Goal: Obtain resource: Obtain resource

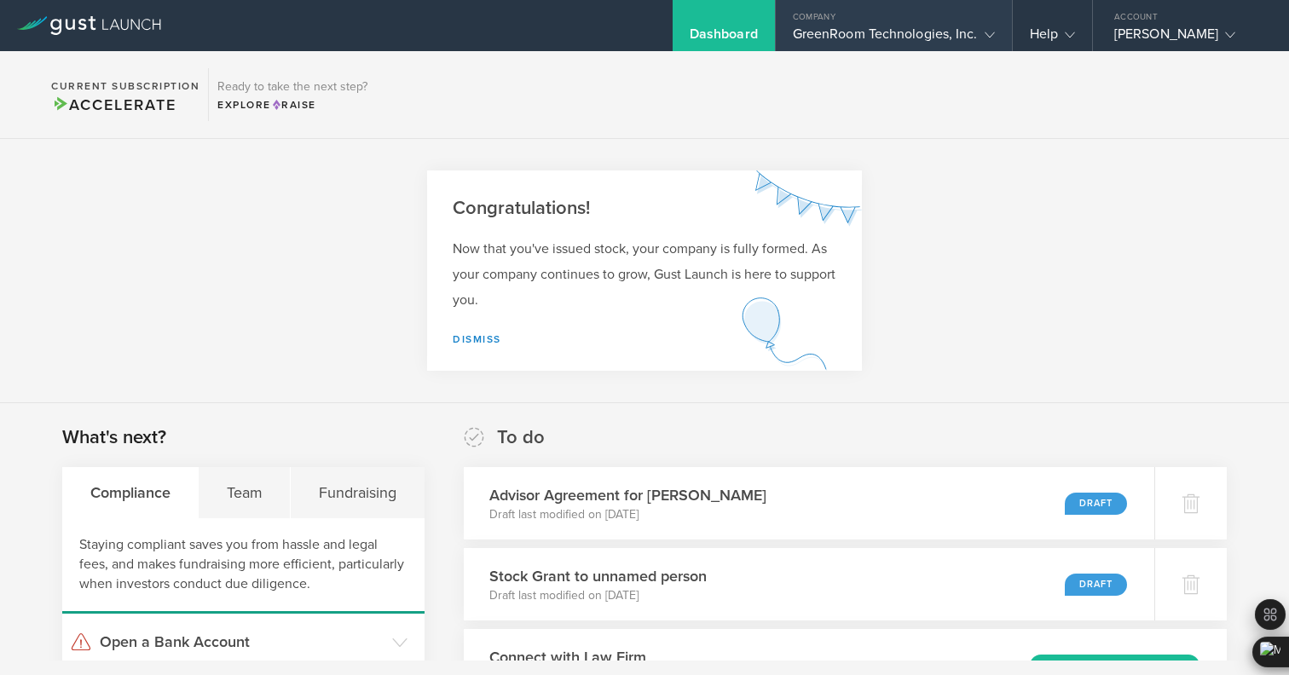
click at [833, 26] on div "GreenRoom Technologies, Inc." at bounding box center [894, 39] width 202 height 26
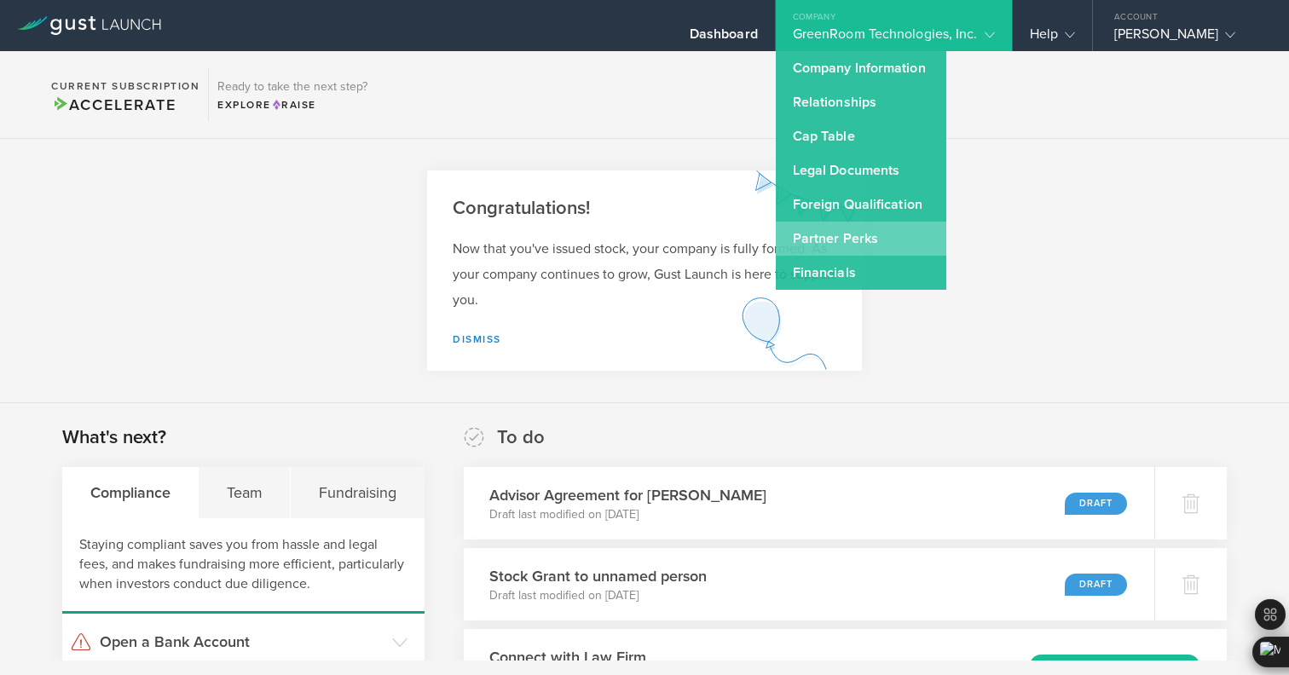
click at [804, 252] on link "Partner Perks" at bounding box center [861, 239] width 170 height 34
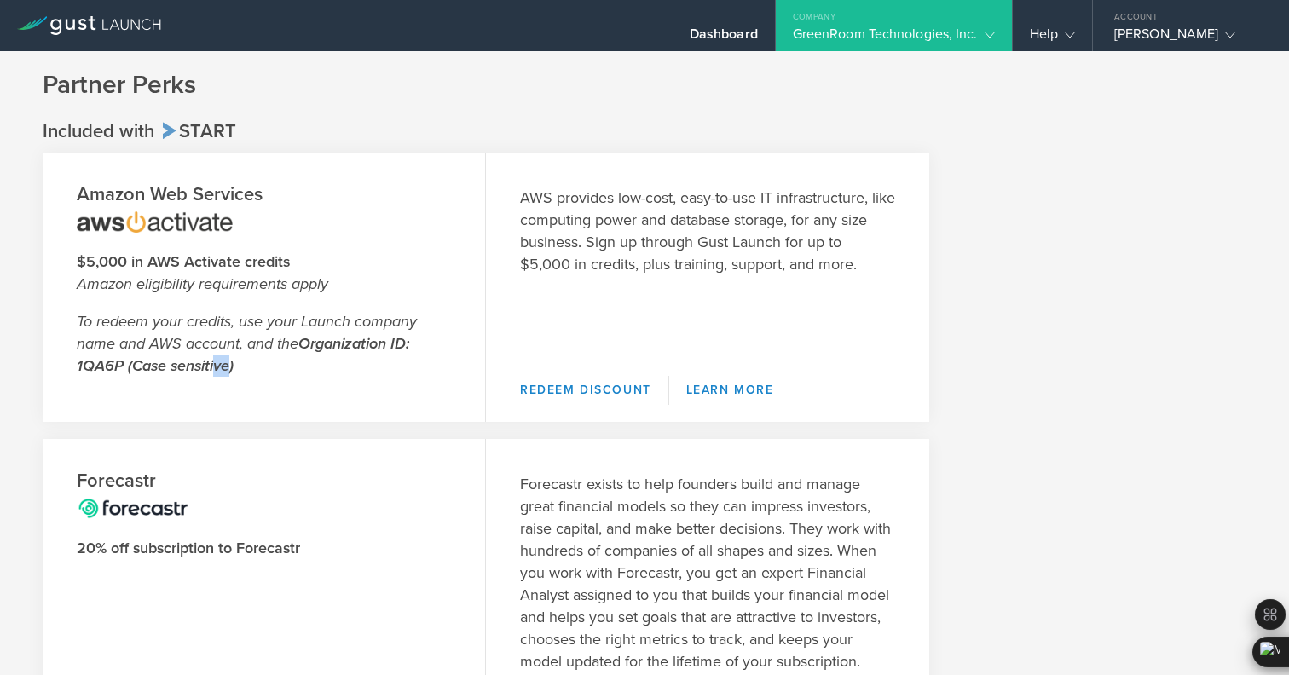
drag, startPoint x: 212, startPoint y: 367, endPoint x: 222, endPoint y: 366, distance: 10.3
click at [222, 366] on strong "Organization ID: 1QA6P (Case sensitive)" at bounding box center [243, 354] width 332 height 41
click at [304, 355] on p "To redeem your credits, use your Launch company name and AWS account, and the O…" at bounding box center [264, 343] width 374 height 66
drag, startPoint x: 304, startPoint y: 347, endPoint x: 349, endPoint y: 348, distance: 44.3
click at [349, 348] on strong "Organization ID: 1QA6P (Case sensitive)" at bounding box center [243, 354] width 332 height 41
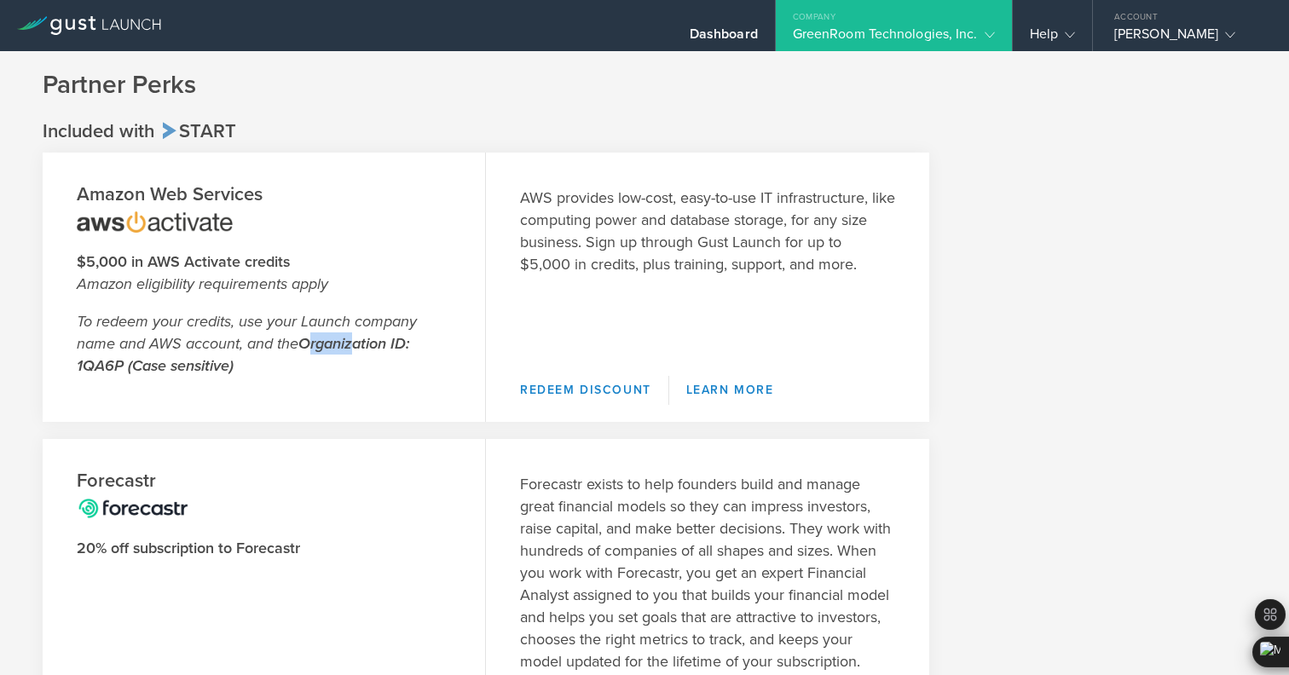
click at [349, 348] on strong "Organization ID: 1QA6P (Case sensitive)" at bounding box center [243, 354] width 332 height 41
drag, startPoint x: 74, startPoint y: 366, endPoint x: 118, endPoint y: 368, distance: 44.3
click at [118, 368] on header "Amazon Web Services $5,000 in AWS Activate credits Amazon eligibility requireme…" at bounding box center [264, 287] width 443 height 269
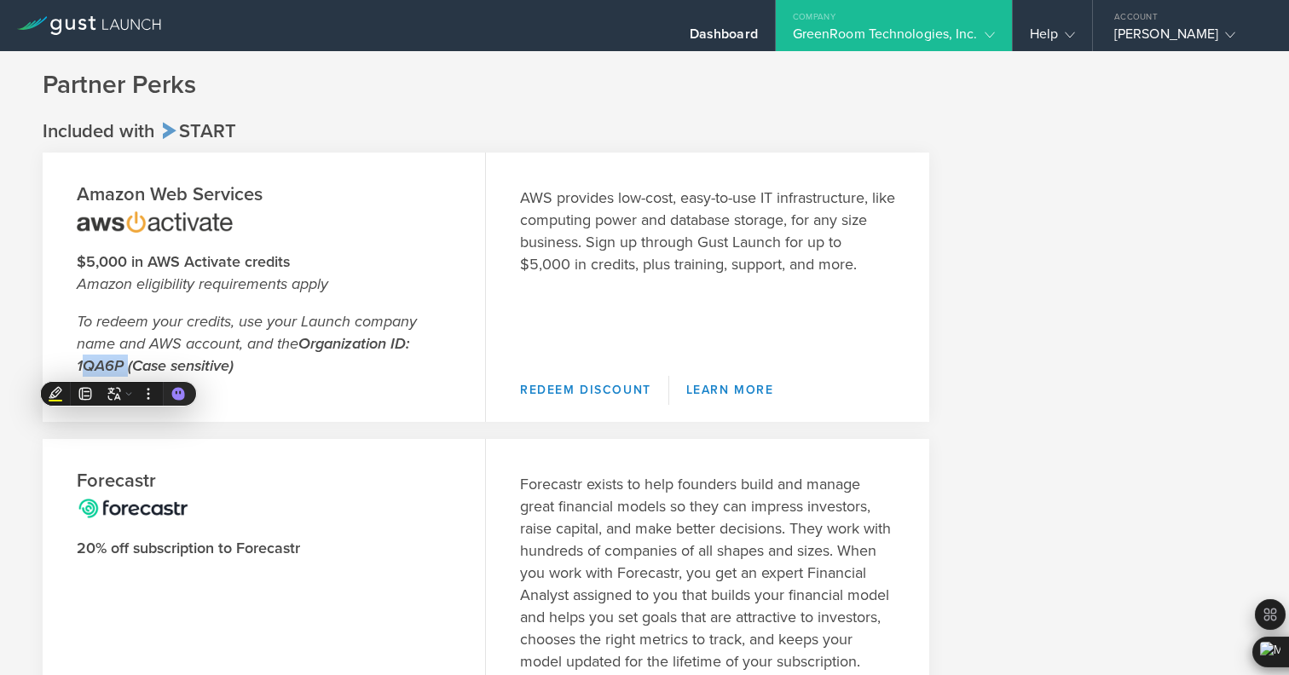
copy strong "1QA6P"
click at [182, 283] on em "Amazon eligibility requirements apply" at bounding box center [202, 283] width 251 height 19
click at [635, 391] on link "Redeem Discount" at bounding box center [594, 390] width 149 height 29
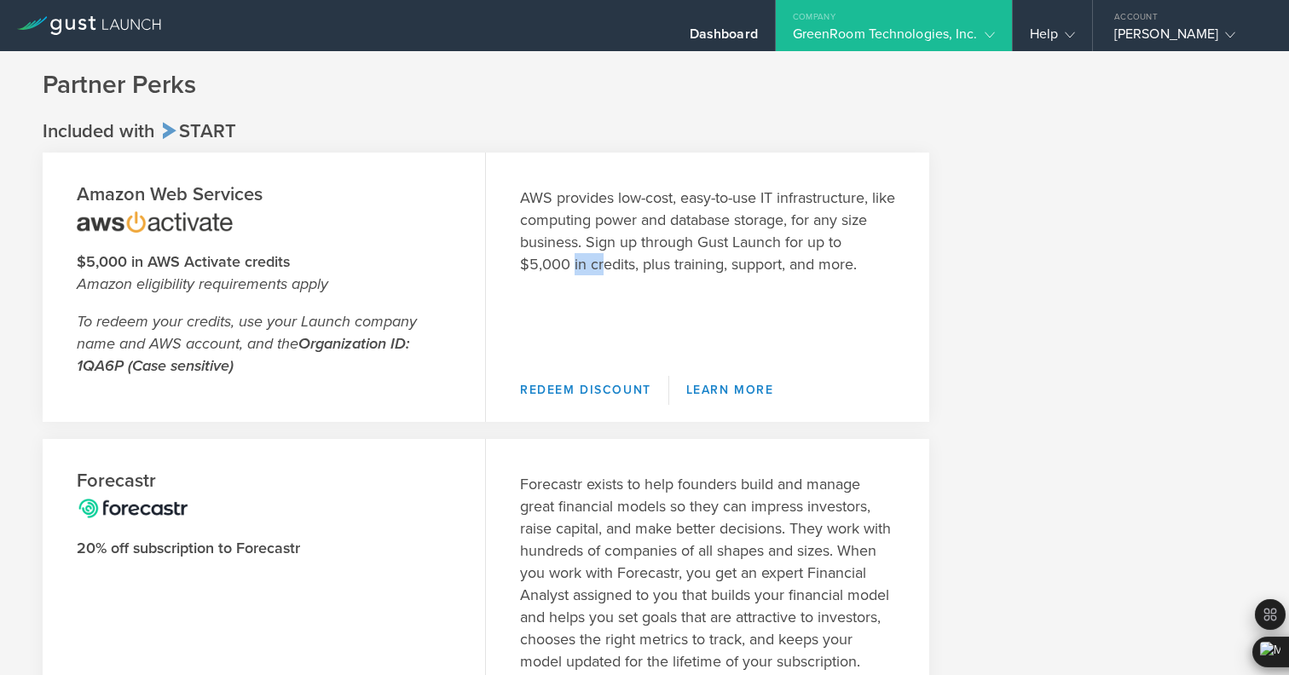
drag, startPoint x: 603, startPoint y: 271, endPoint x: 574, endPoint y: 270, distance: 29.0
click at [574, 270] on p "AWS provides low-cost, easy-to-use IT infrastructure, like computing power and …" at bounding box center [707, 231] width 375 height 89
click at [711, 389] on link "Learn More" at bounding box center [730, 390] width 122 height 29
click at [1030, 26] on div "Help" at bounding box center [1052, 39] width 45 height 26
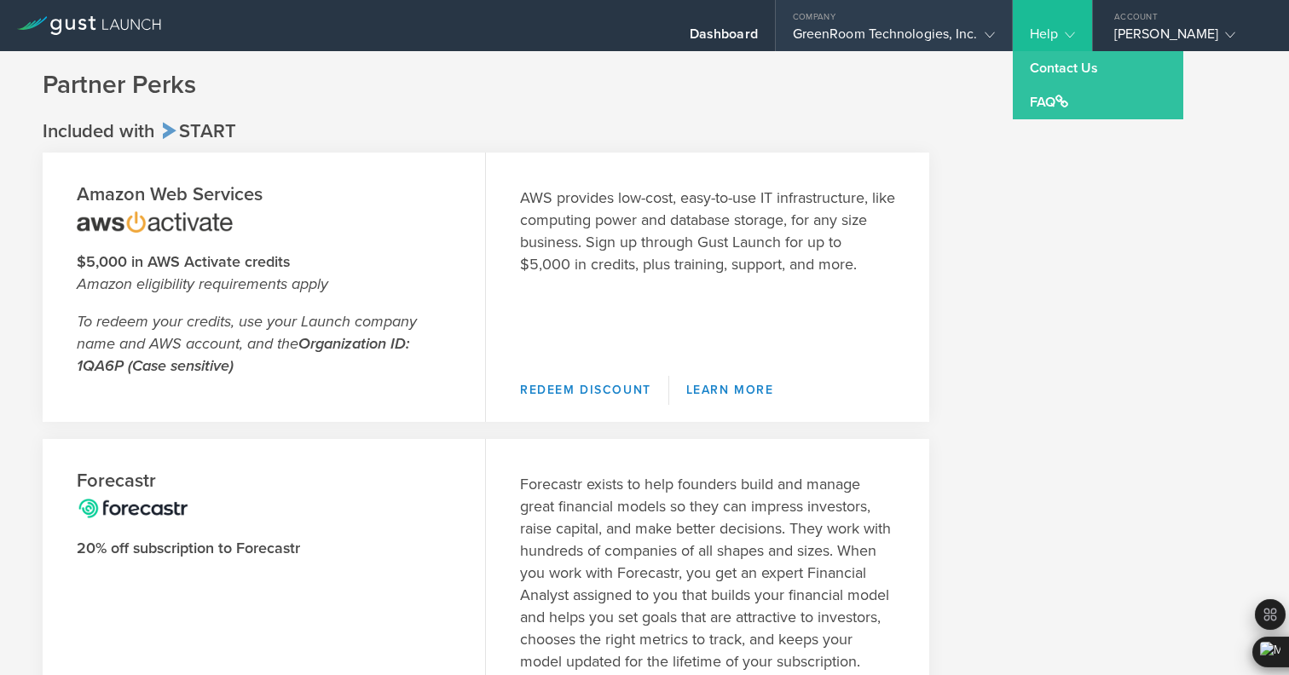
click at [978, 40] on gust-icon at bounding box center [986, 34] width 17 height 17
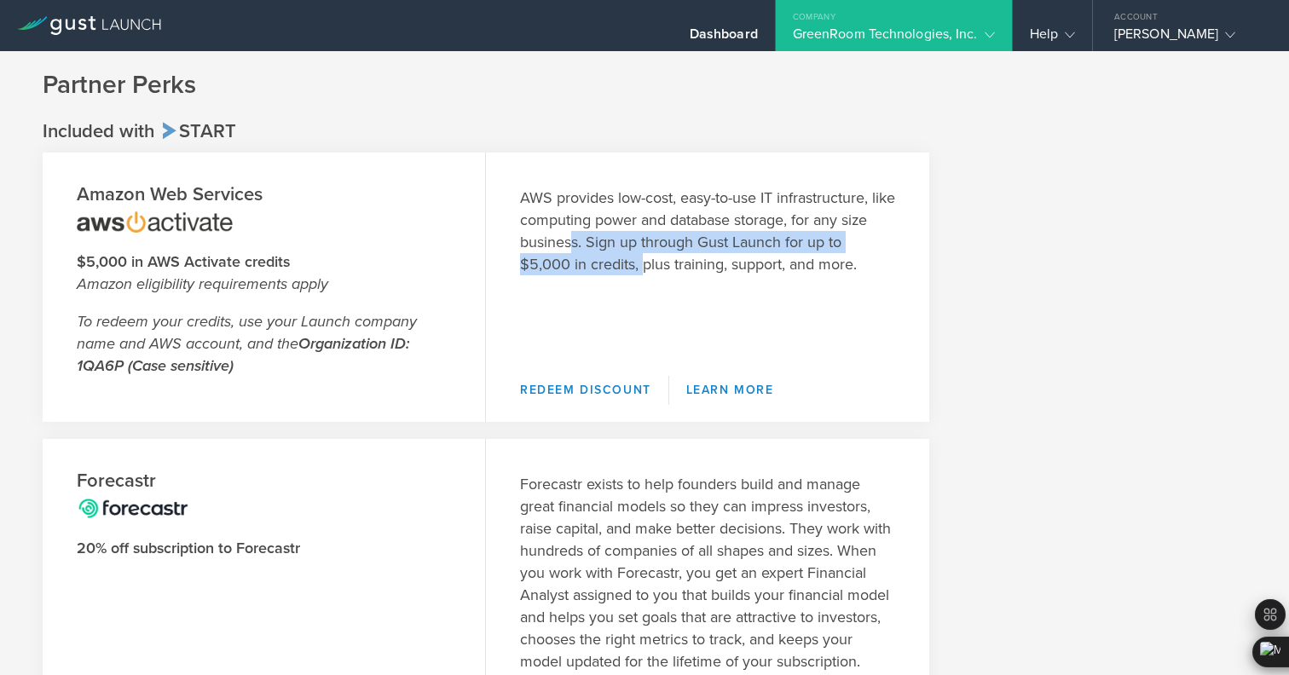
drag, startPoint x: 605, startPoint y: 250, endPoint x: 644, endPoint y: 257, distance: 39.9
click at [644, 257] on p "AWS provides low-cost, easy-to-use IT infrastructure, like computing power and …" at bounding box center [707, 231] width 375 height 89
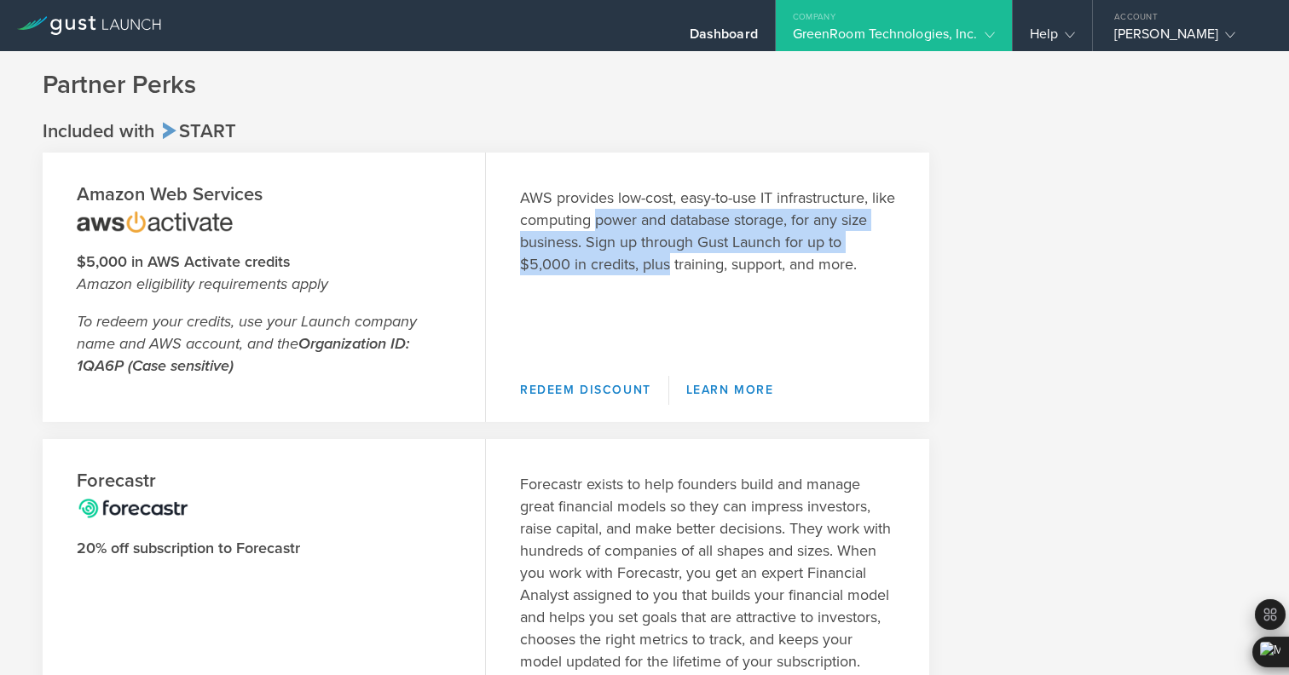
drag, startPoint x: 644, startPoint y: 257, endPoint x: 644, endPoint y: 223, distance: 34.1
click at [644, 223] on p "AWS provides low-cost, easy-to-use IT infrastructure, like computing power and …" at bounding box center [707, 231] width 375 height 89
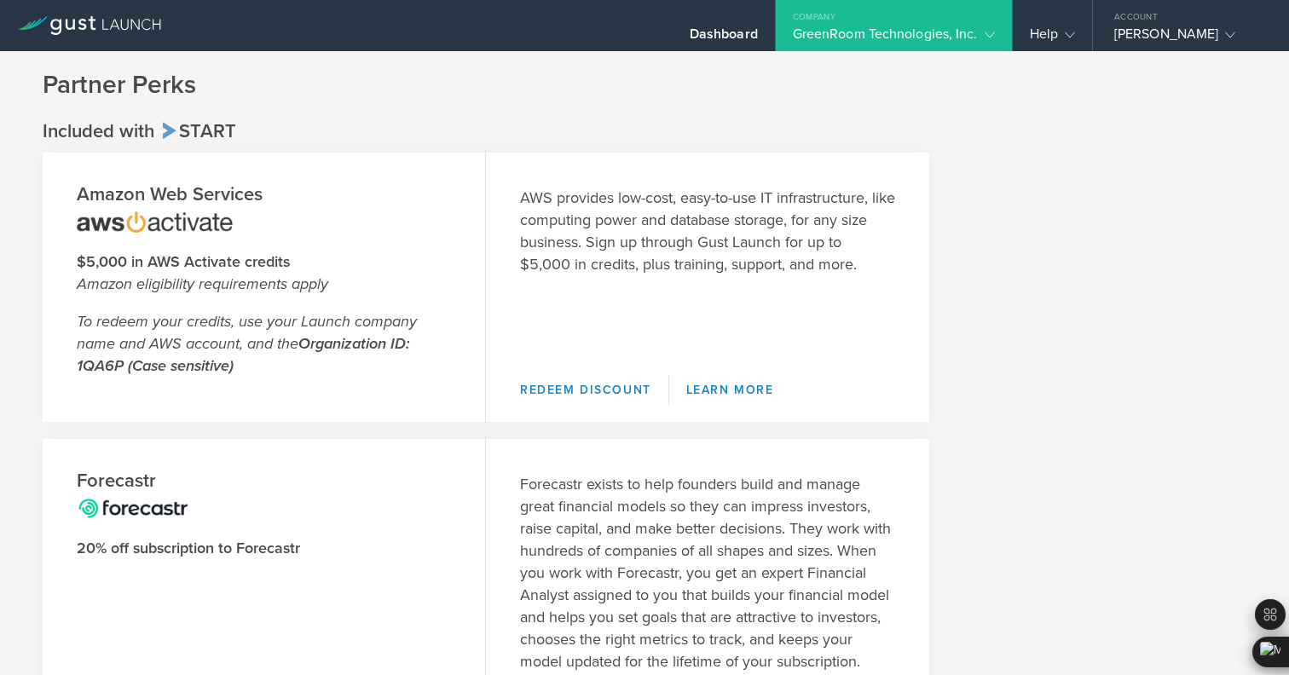
drag, startPoint x: 633, startPoint y: 187, endPoint x: 653, endPoint y: 236, distance: 53.2
click at [653, 237] on p "AWS provides low-cost, easy-to-use IT infrastructure, like computing power and …" at bounding box center [707, 231] width 375 height 89
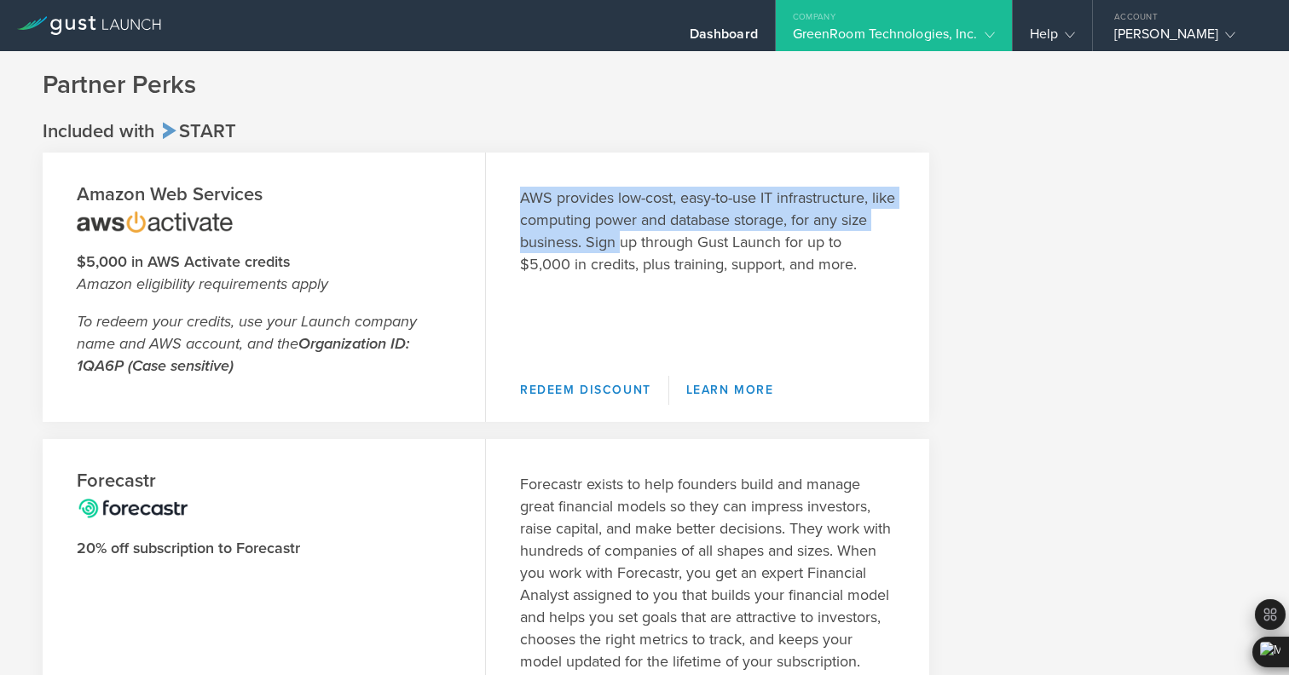
drag, startPoint x: 653, startPoint y: 236, endPoint x: 643, endPoint y: 185, distance: 52.0
click at [643, 185] on div "AWS provides low-cost, easy-to-use IT infrastructure, like computing power and …" at bounding box center [707, 256] width 443 height 206
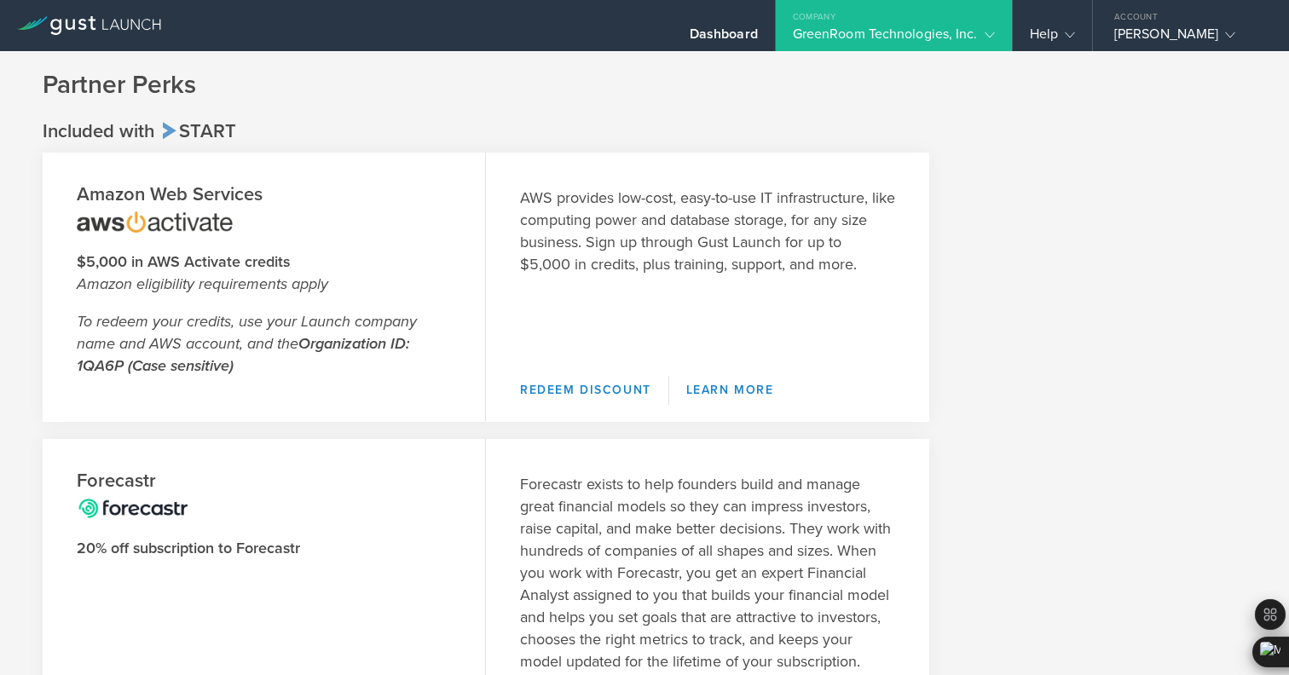
drag, startPoint x: 643, startPoint y: 199, endPoint x: 676, endPoint y: 267, distance: 74.7
click at [676, 267] on p "AWS provides low-cost, easy-to-use IT infrastructure, like computing power and …" at bounding box center [707, 231] width 375 height 89
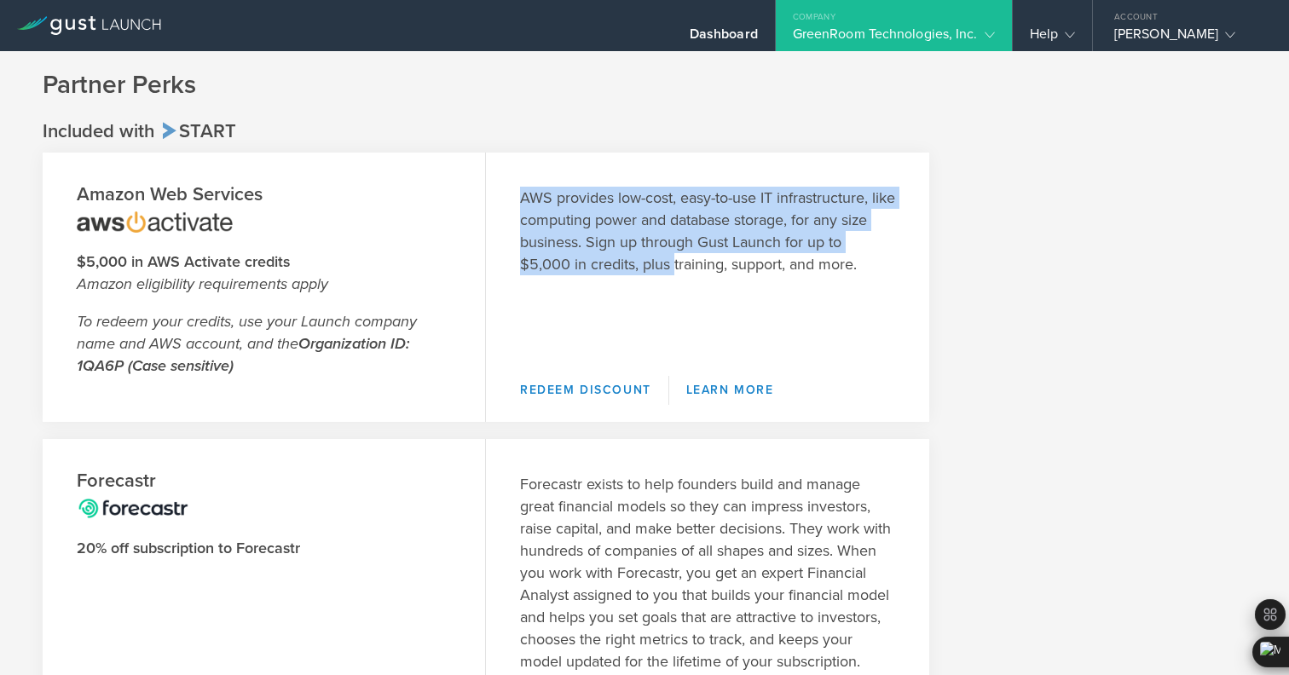
drag, startPoint x: 676, startPoint y: 267, endPoint x: 663, endPoint y: 183, distance: 84.5
click at [663, 182] on div "AWS provides low-cost, easy-to-use IT infrastructure, like computing power and …" at bounding box center [707, 256] width 443 height 206
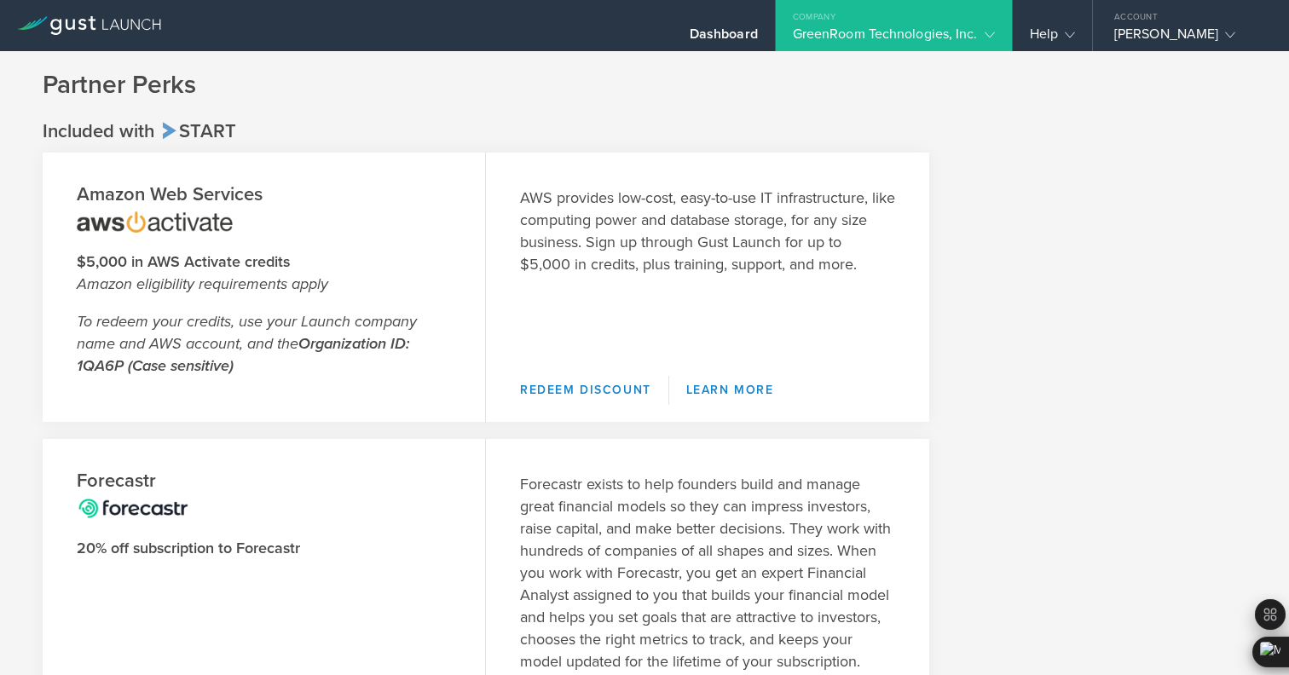
click at [666, 220] on p "AWS provides low-cost, easy-to-use IT infrastructure, like computing power and …" at bounding box center [707, 231] width 375 height 89
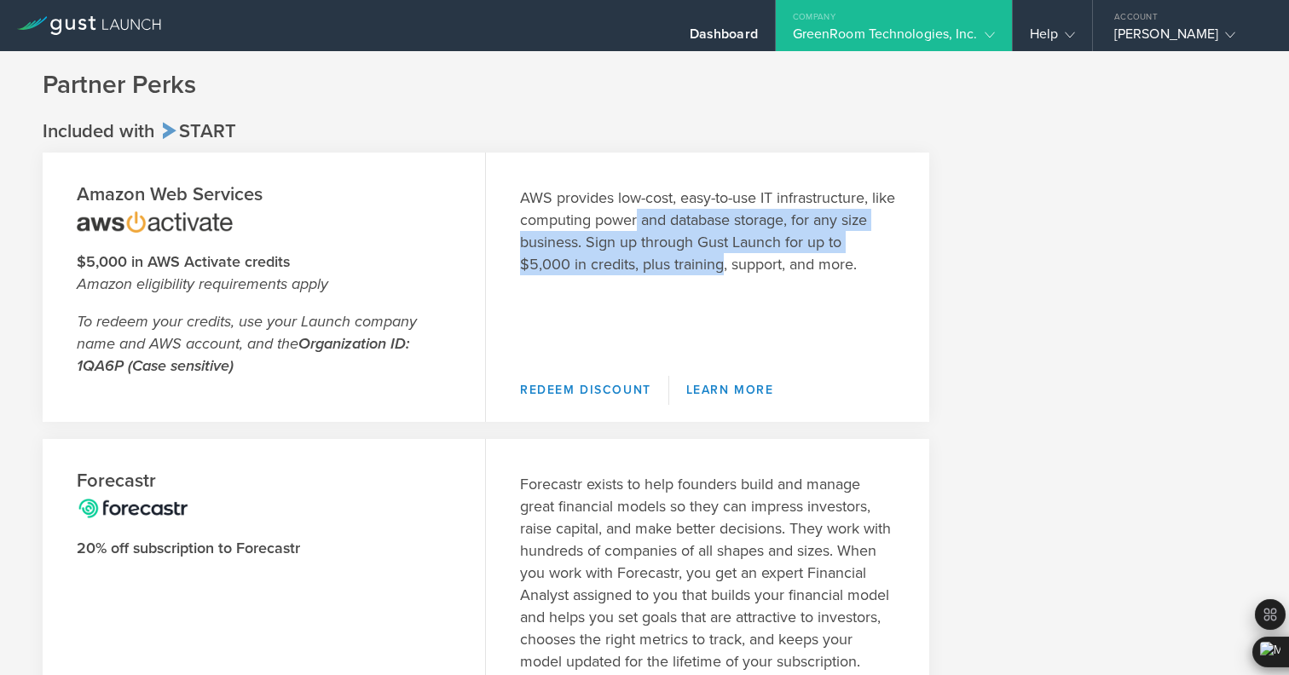
drag, startPoint x: 666, startPoint y: 220, endPoint x: 680, endPoint y: 260, distance: 42.6
click at [681, 260] on p "AWS provides low-cost, easy-to-use IT infrastructure, like computing power and …" at bounding box center [707, 231] width 375 height 89
click at [680, 260] on p "AWS provides low-cost, easy-to-use IT infrastructure, like computing power and …" at bounding box center [707, 231] width 375 height 89
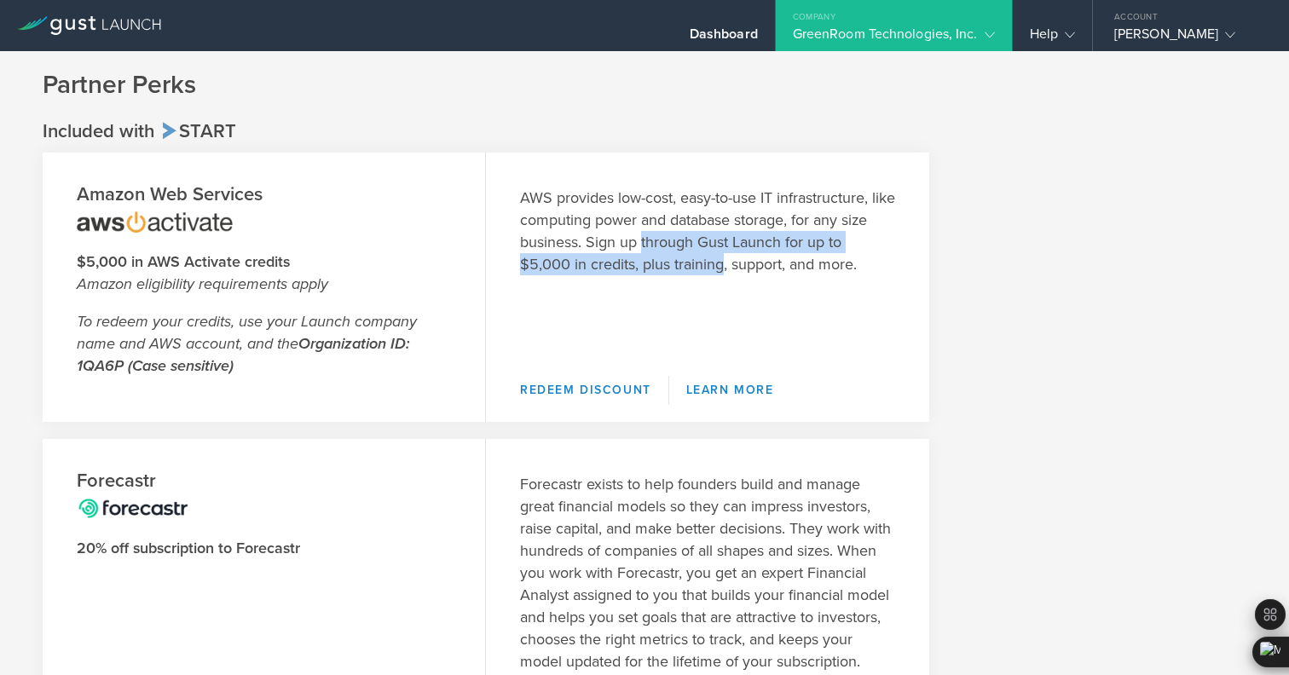
drag, startPoint x: 679, startPoint y: 259, endPoint x: 677, endPoint y: 233, distance: 26.5
click at [677, 233] on p "AWS provides low-cost, easy-to-use IT infrastructure, like computing power and …" at bounding box center [707, 231] width 375 height 89
click at [676, 233] on p "AWS provides low-cost, easy-to-use IT infrastructure, like computing power and …" at bounding box center [707, 231] width 375 height 89
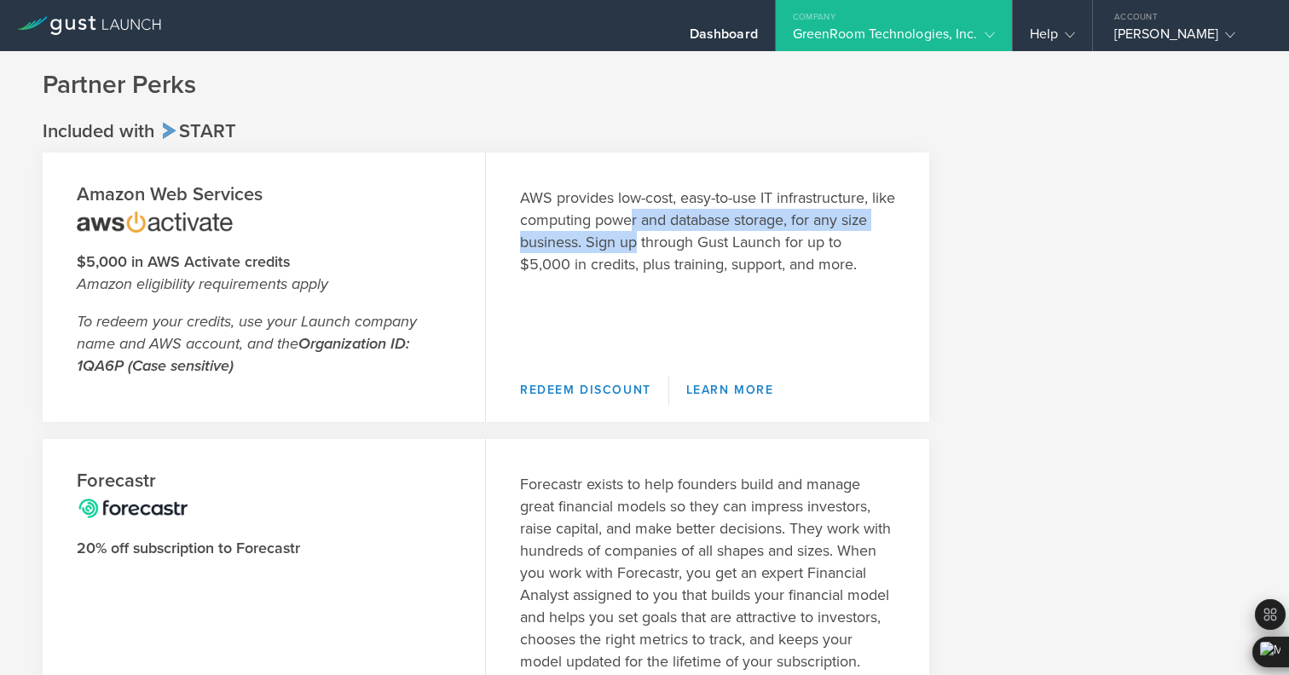
drag, startPoint x: 657, startPoint y: 215, endPoint x: 668, endPoint y: 245, distance: 31.8
click at [668, 245] on p "AWS provides low-cost, easy-to-use IT infrastructure, like computing power and …" at bounding box center [707, 231] width 375 height 89
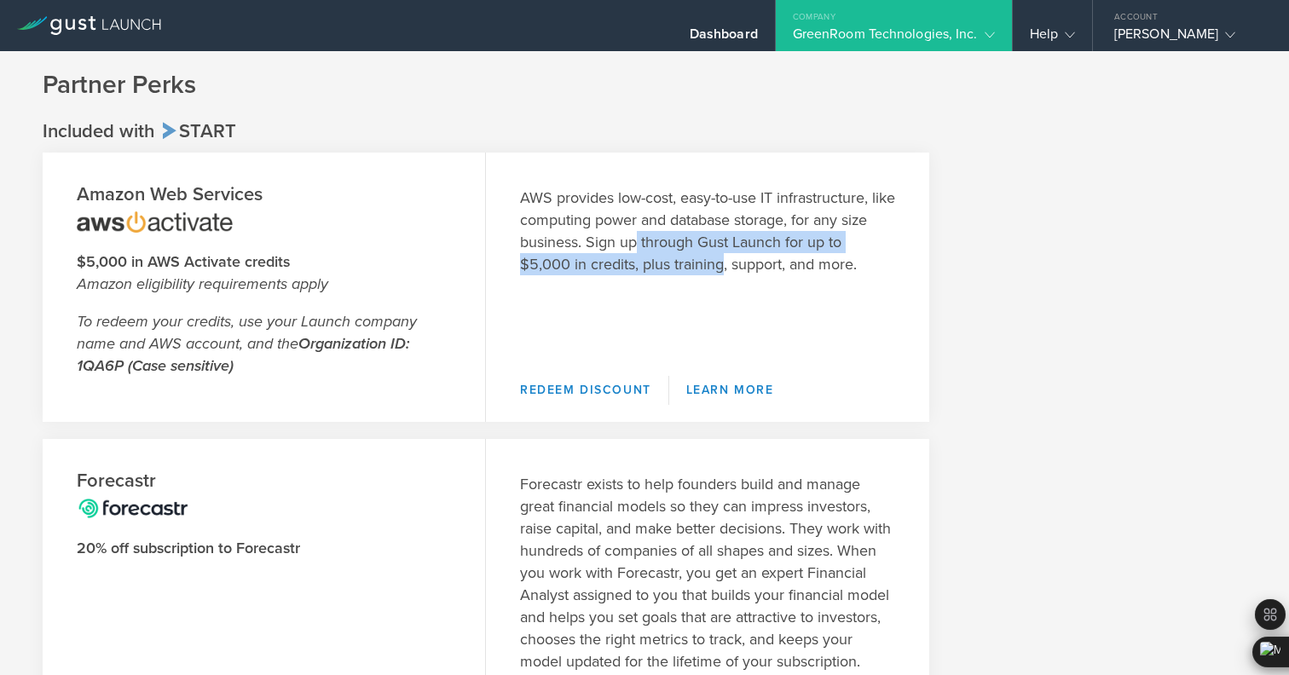
drag, startPoint x: 668, startPoint y: 245, endPoint x: 672, endPoint y: 257, distance: 13.5
click at [672, 257] on p "AWS provides low-cost, easy-to-use IT infrastructure, like computing power and …" at bounding box center [707, 231] width 375 height 89
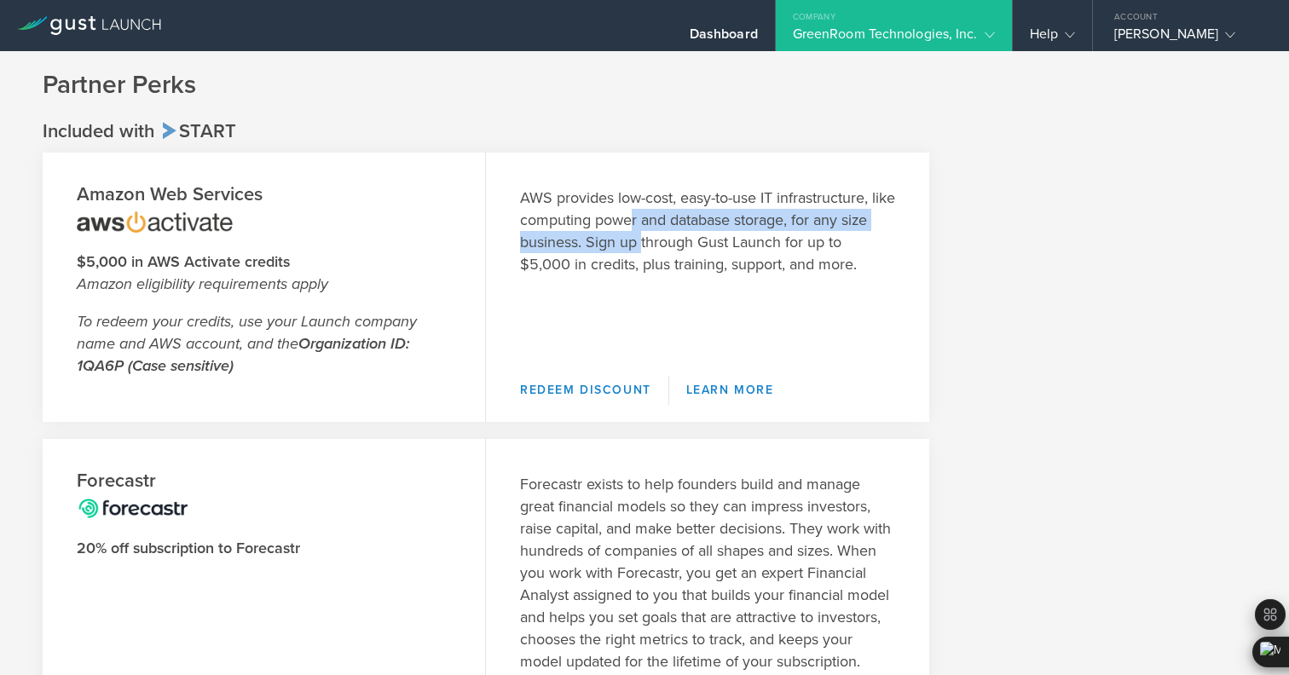
drag, startPoint x: 655, startPoint y: 220, endPoint x: 672, endPoint y: 246, distance: 31.0
click at [672, 246] on p "AWS provides low-cost, easy-to-use IT infrastructure, like computing power and …" at bounding box center [707, 231] width 375 height 89
drag, startPoint x: 671, startPoint y: 245, endPoint x: 656, endPoint y: 209, distance: 39.4
click at [656, 209] on p "AWS provides low-cost, easy-to-use IT infrastructure, like computing power and …" at bounding box center [707, 231] width 375 height 89
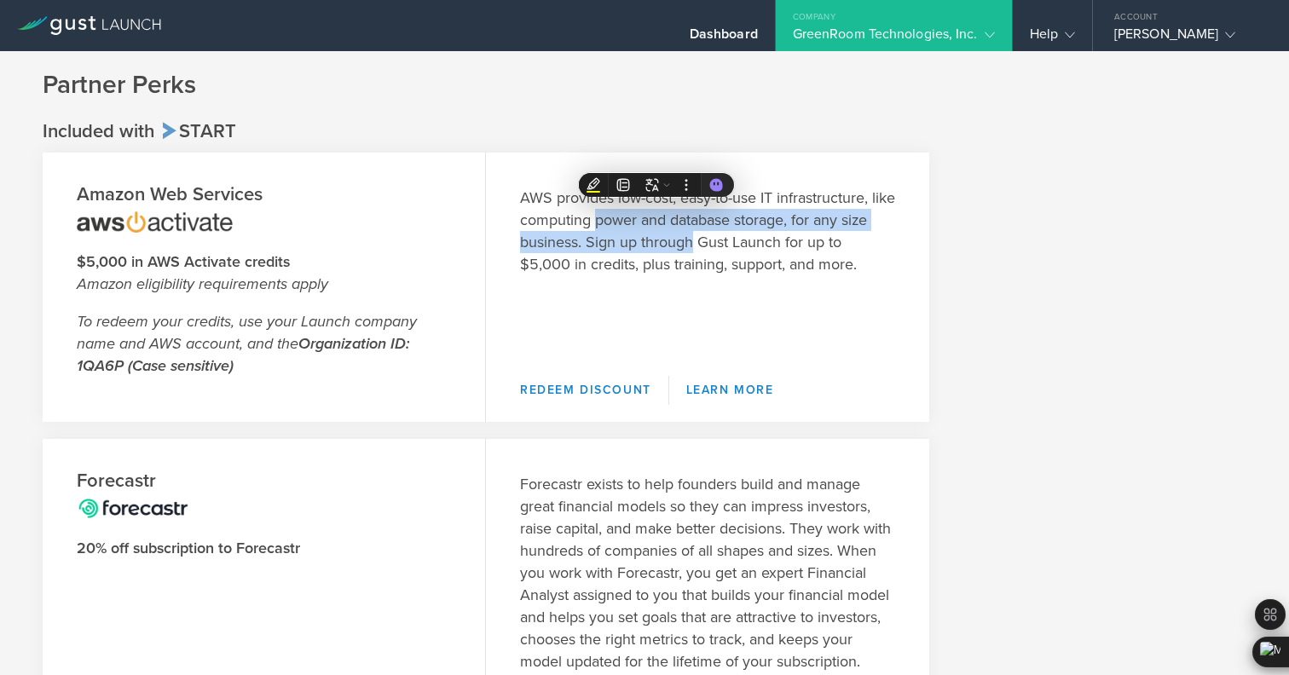
click at [656, 209] on p "AWS provides low-cost, easy-to-use IT infrastructure, like computing power and …" at bounding box center [707, 231] width 375 height 89
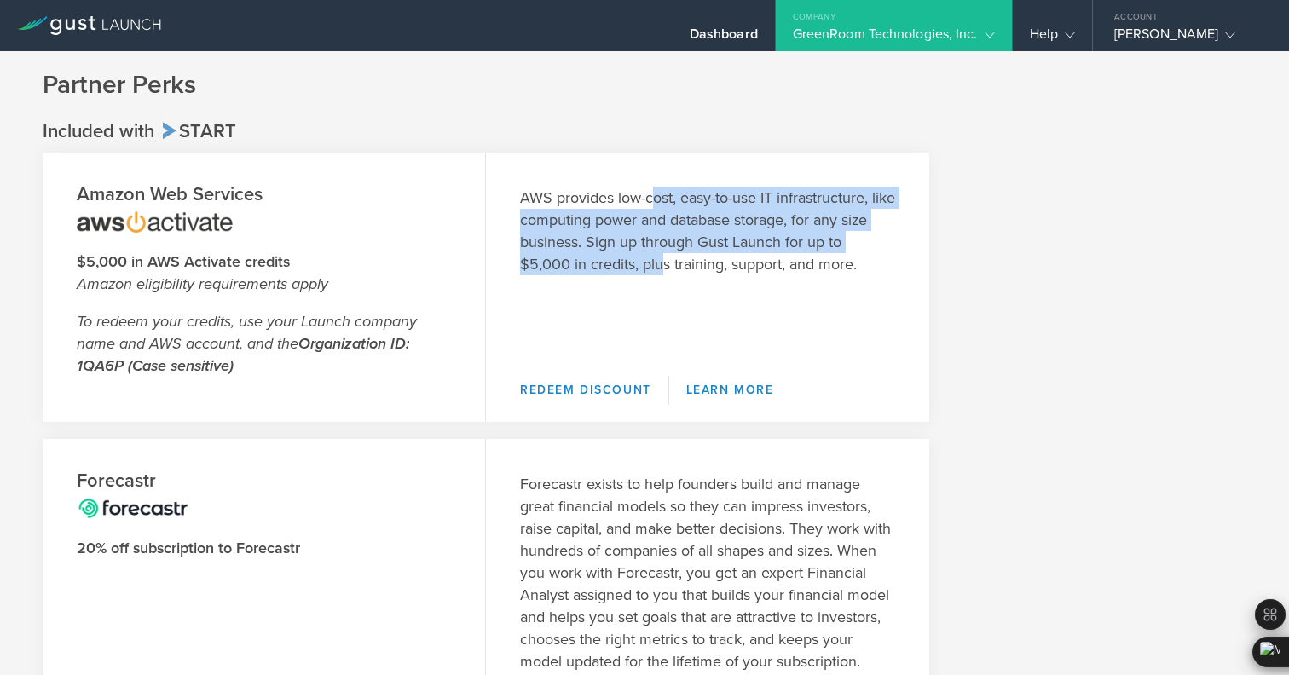
drag, startPoint x: 653, startPoint y: 197, endPoint x: 666, endPoint y: 258, distance: 62.7
click at [666, 258] on p "AWS provides low-cost, easy-to-use IT infrastructure, like computing power and …" at bounding box center [707, 231] width 375 height 89
drag, startPoint x: 666, startPoint y: 258, endPoint x: 666, endPoint y: 200, distance: 58.0
click at [666, 200] on p "AWS provides low-cost, easy-to-use IT infrastructure, like computing power and …" at bounding box center [707, 231] width 375 height 89
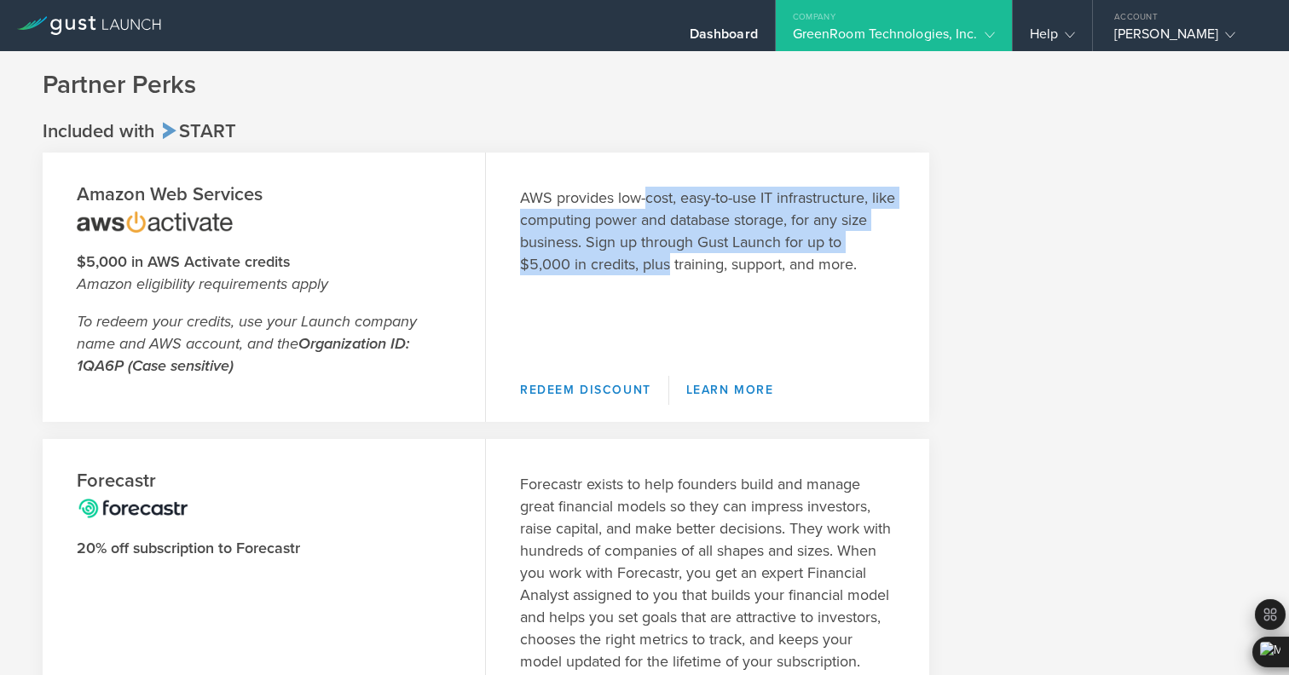
click at [666, 200] on p "AWS provides low-cost, easy-to-use IT infrastructure, like computing power and …" at bounding box center [707, 231] width 375 height 89
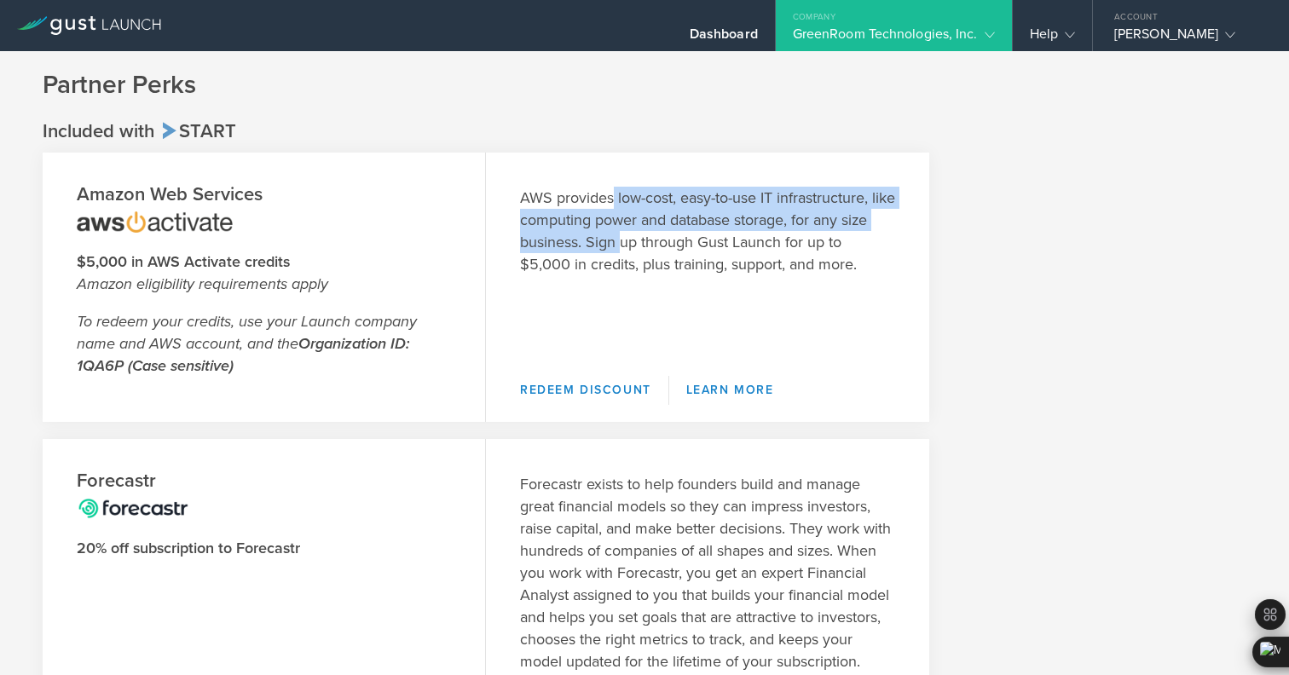
drag, startPoint x: 613, startPoint y: 203, endPoint x: 649, endPoint y: 241, distance: 53.0
click at [649, 241] on p "AWS provides low-cost, easy-to-use IT infrastructure, like computing power and …" at bounding box center [707, 231] width 375 height 89
drag, startPoint x: 628, startPoint y: 195, endPoint x: 651, endPoint y: 254, distance: 63.1
click at [652, 255] on p "AWS provides low-cost, easy-to-use IT infrastructure, like computing power and …" at bounding box center [707, 231] width 375 height 89
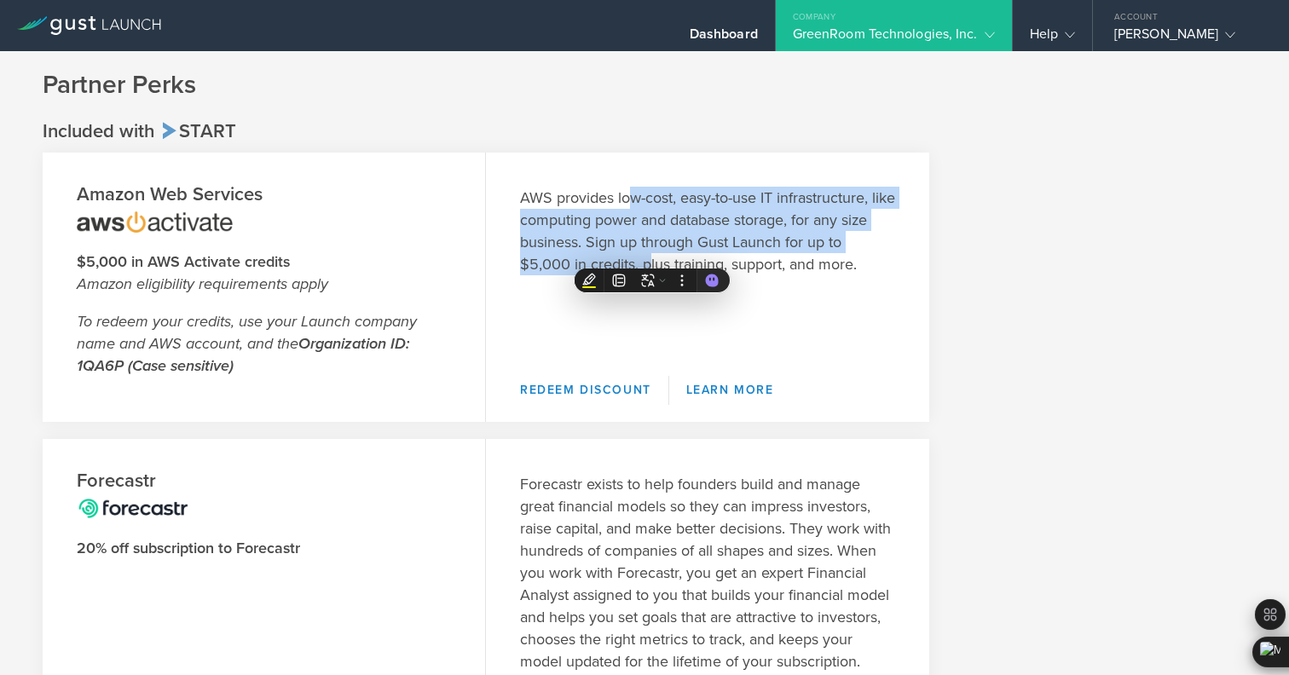
click at [651, 254] on p "AWS provides low-cost, easy-to-use IT infrastructure, like computing power and …" at bounding box center [707, 231] width 375 height 89
drag, startPoint x: 651, startPoint y: 258, endPoint x: 650, endPoint y: 199, distance: 59.7
click at [650, 199] on p "AWS provides low-cost, easy-to-use IT infrastructure, like computing power and …" at bounding box center [707, 231] width 375 height 89
drag, startPoint x: 648, startPoint y: 187, endPoint x: 660, endPoint y: 260, distance: 73.6
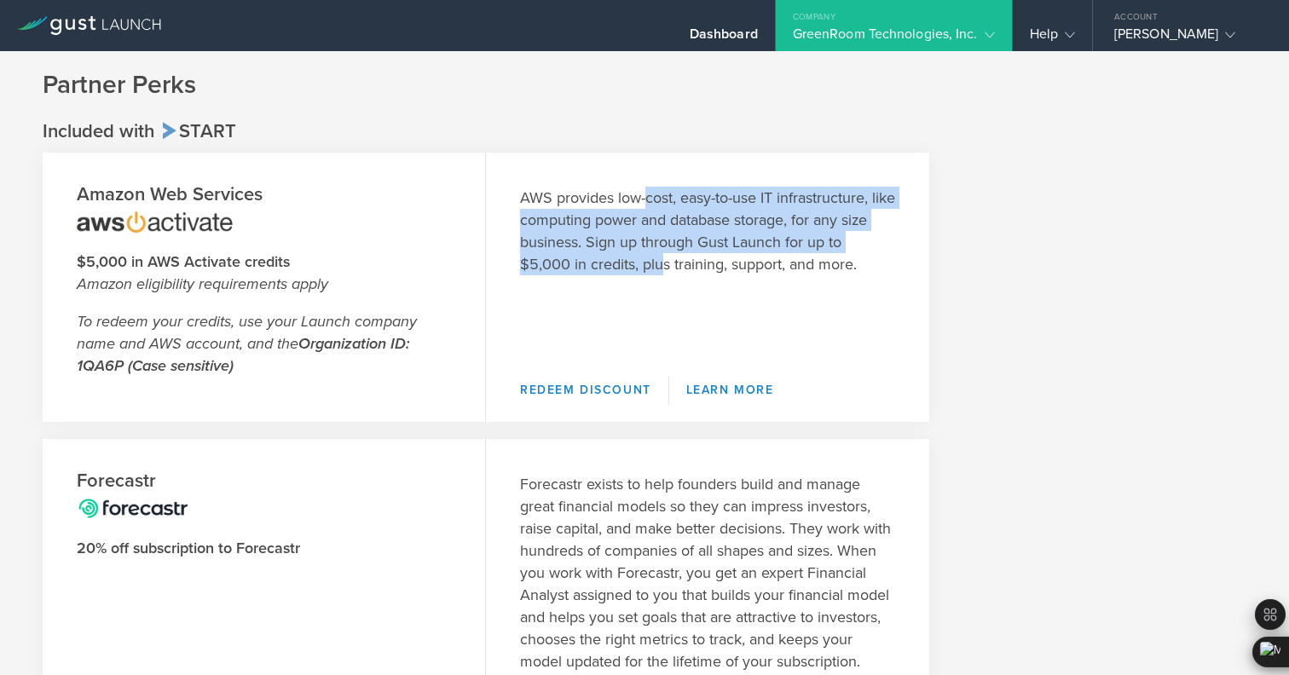
click at [660, 260] on p "AWS provides low-cost, easy-to-use IT infrastructure, like computing power and …" at bounding box center [707, 231] width 375 height 89
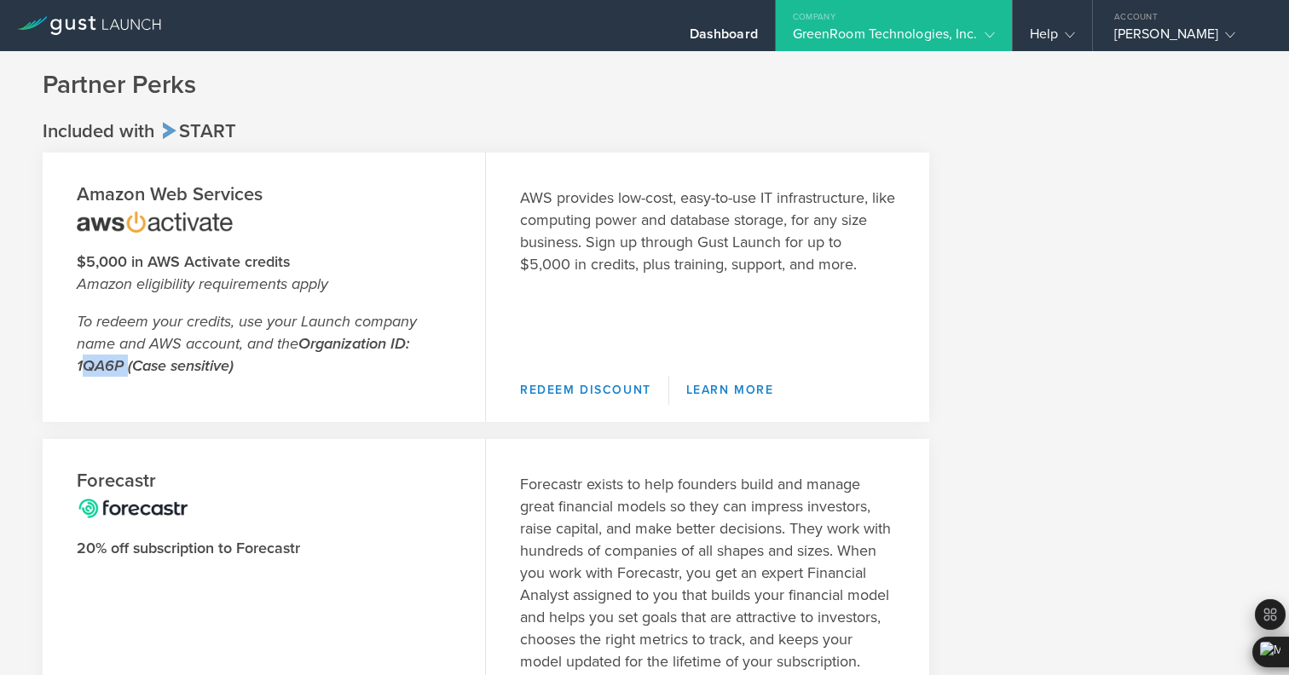
drag, startPoint x: 72, startPoint y: 363, endPoint x: 124, endPoint y: 366, distance: 52.9
click at [124, 366] on header "Amazon Web Services $5,000 in AWS Activate credits Amazon eligibility requireme…" at bounding box center [264, 287] width 443 height 269
copy strong "1QA6P"
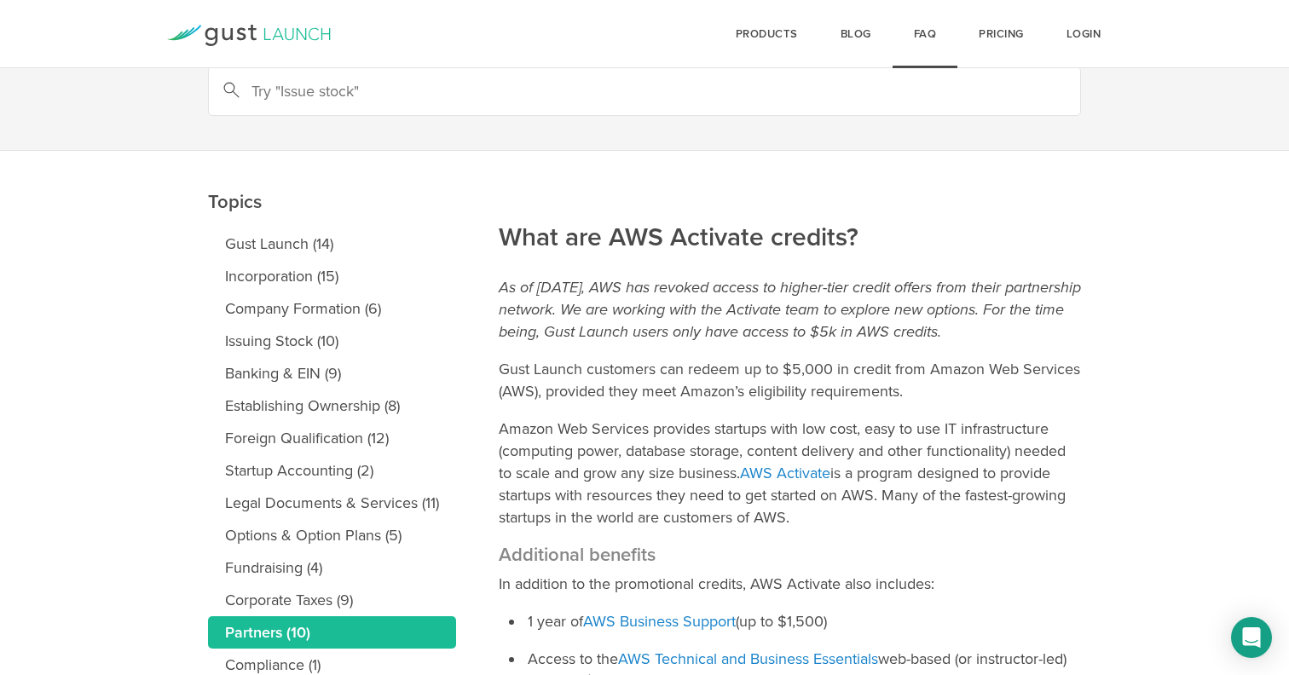
scroll to position [85, 0]
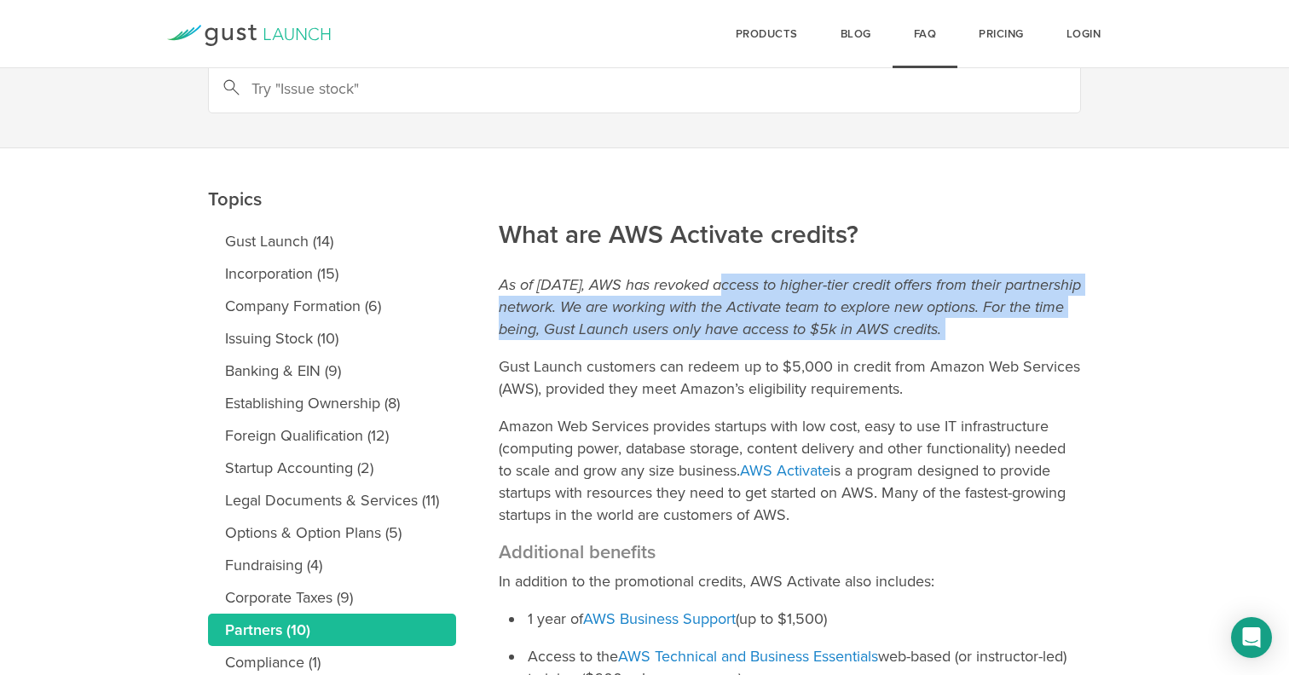
drag, startPoint x: 702, startPoint y: 288, endPoint x: 726, endPoint y: 341, distance: 58.0
click at [728, 341] on article "What are AWS Activate credits? As of April 11th, 2023, AWS has revoked access t…" at bounding box center [790, 569] width 582 height 842
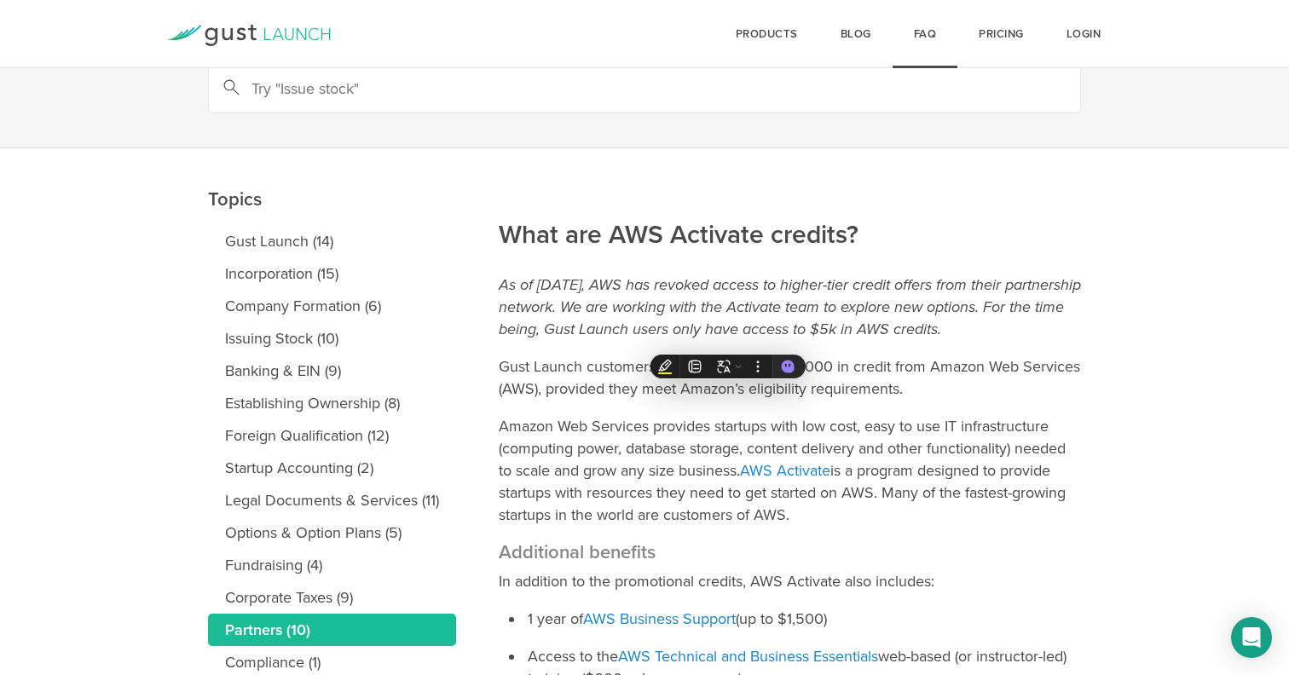
click at [729, 329] on em "As of [DATE], AWS has revoked access to higher-tier credit offers from their pa…" at bounding box center [790, 306] width 582 height 63
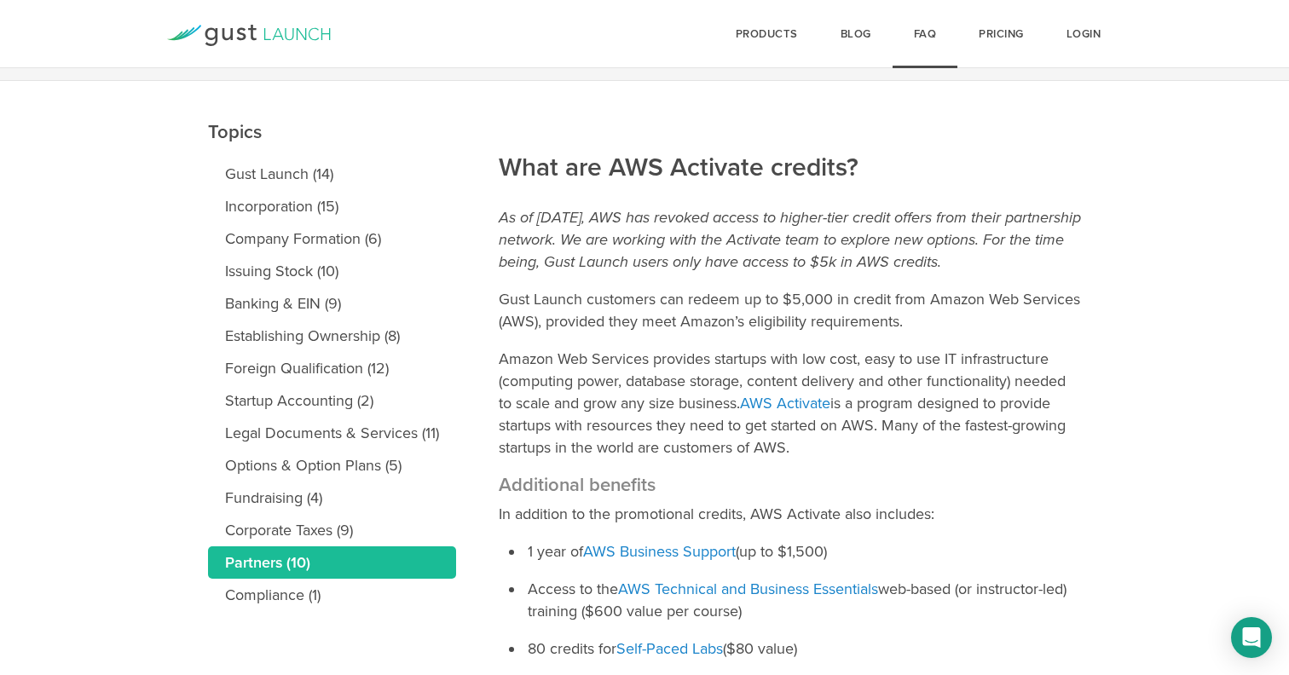
scroll to position [164, 0]
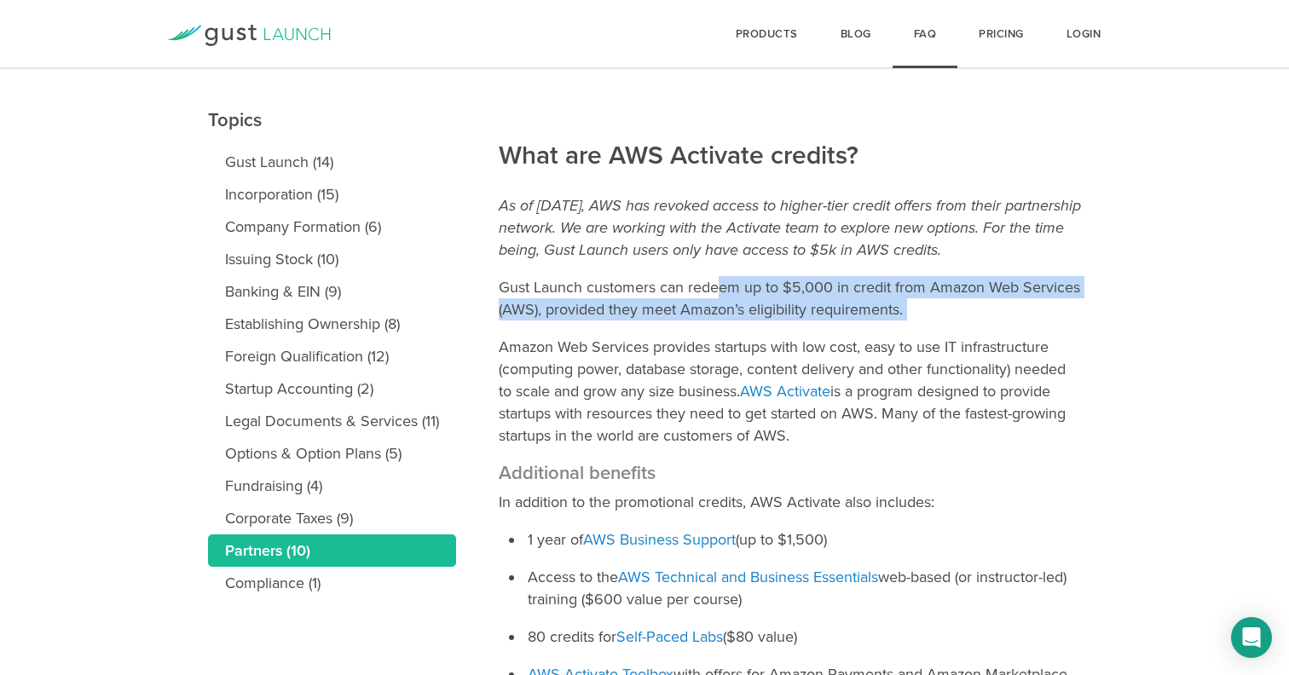
drag, startPoint x: 719, startPoint y: 294, endPoint x: 739, endPoint y: 331, distance: 41.6
click at [738, 331] on article "What are AWS Activate credits? As of April 11th, 2023, AWS has revoked access t…" at bounding box center [790, 490] width 582 height 842
click at [739, 331] on article "What are AWS Activate credits? As of April 11th, 2023, AWS has revoked access t…" at bounding box center [790, 490] width 582 height 842
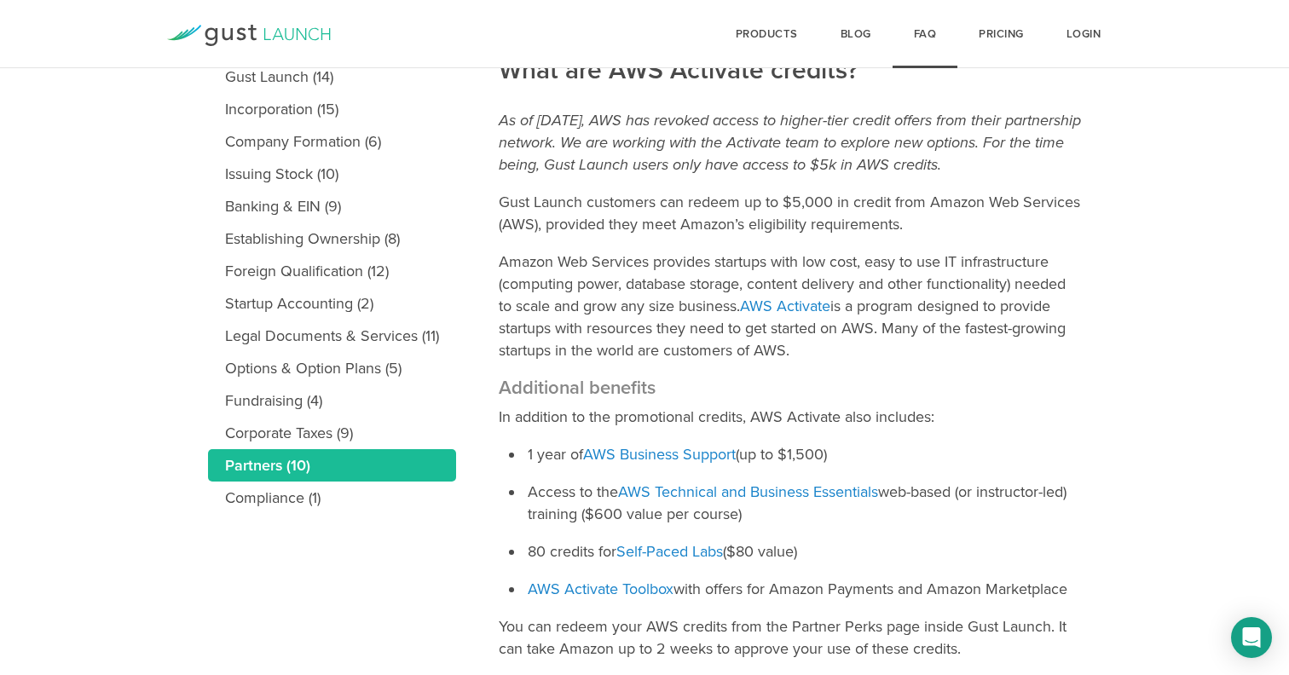
scroll to position [271, 0]
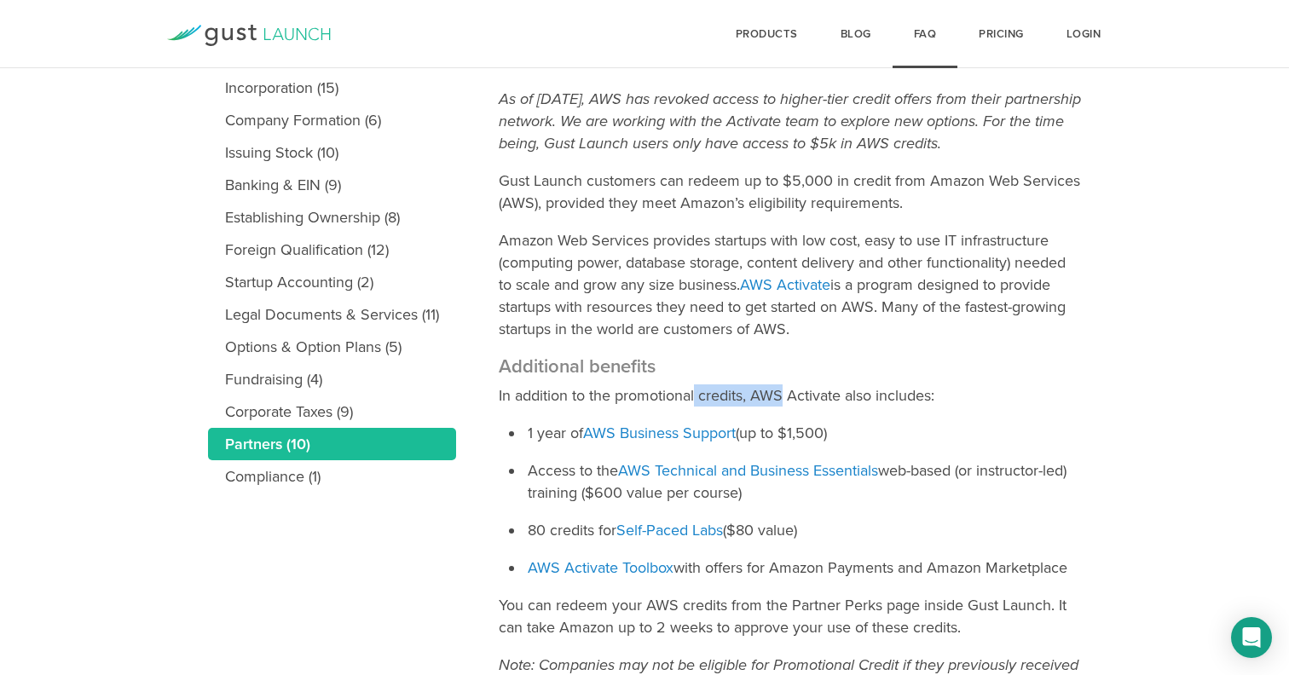
drag, startPoint x: 695, startPoint y: 391, endPoint x: 781, endPoint y: 392, distance: 86.1
click at [785, 393] on p "In addition to the promotional credits, AWS Activate also includes:" at bounding box center [790, 395] width 582 height 22
click at [781, 392] on p "In addition to the promotional credits, AWS Activate also includes:" at bounding box center [790, 395] width 582 height 22
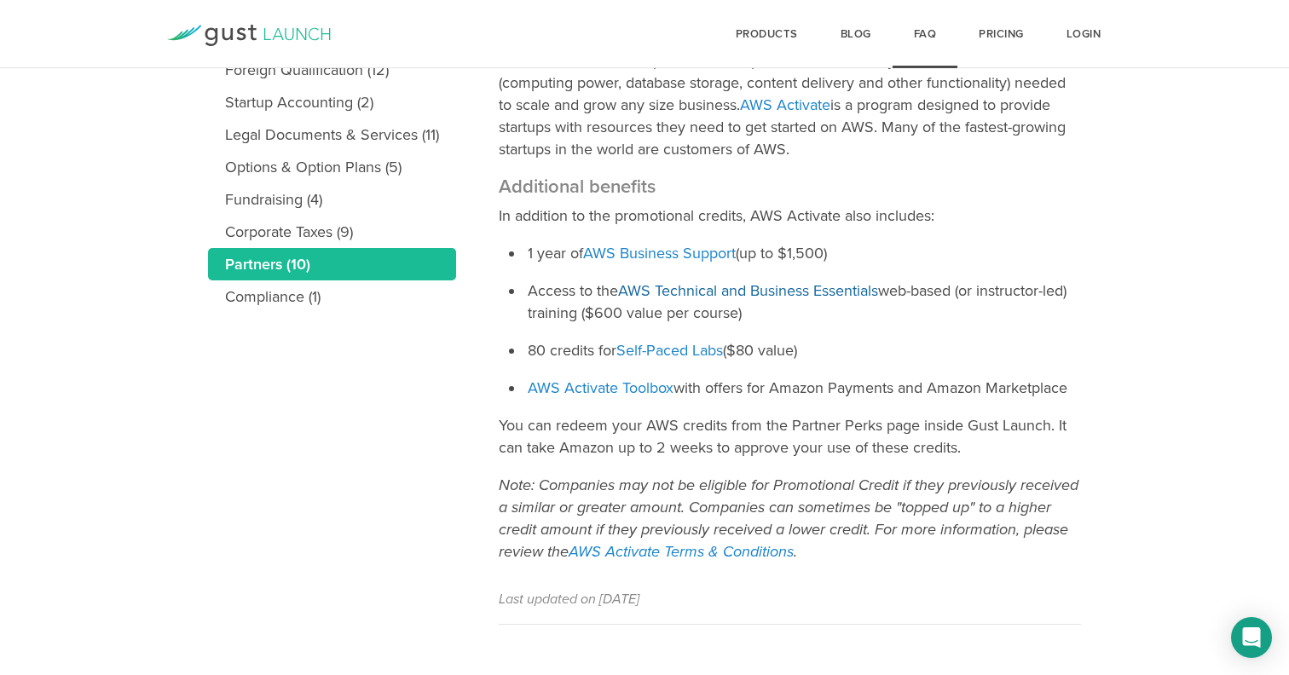
scroll to position [468, 0]
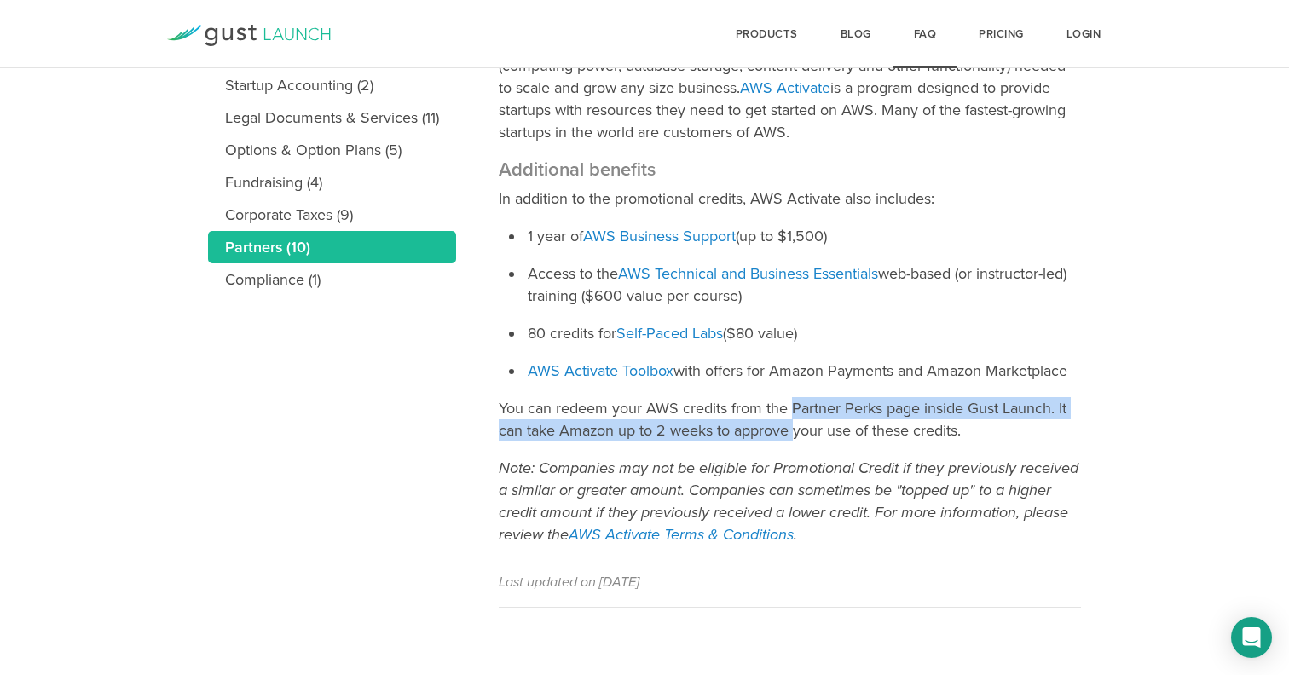
drag, startPoint x: 791, startPoint y: 406, endPoint x: 798, endPoint y: 431, distance: 26.5
click at [797, 431] on p "You can redeem your AWS credits from the Partner Perks page inside Gust Launch.…" at bounding box center [790, 419] width 582 height 44
click at [798, 431] on p "You can redeem your AWS credits from the Partner Perks page inside Gust Launch.…" at bounding box center [790, 419] width 582 height 44
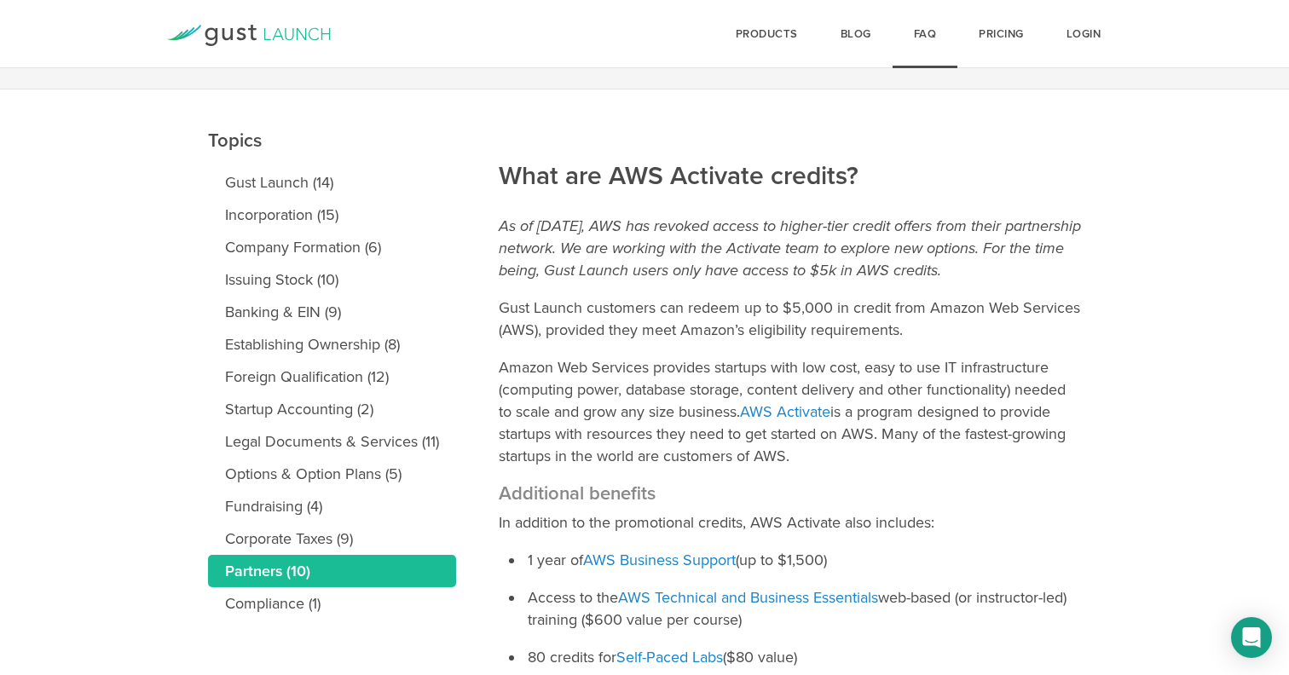
scroll to position [169, 0]
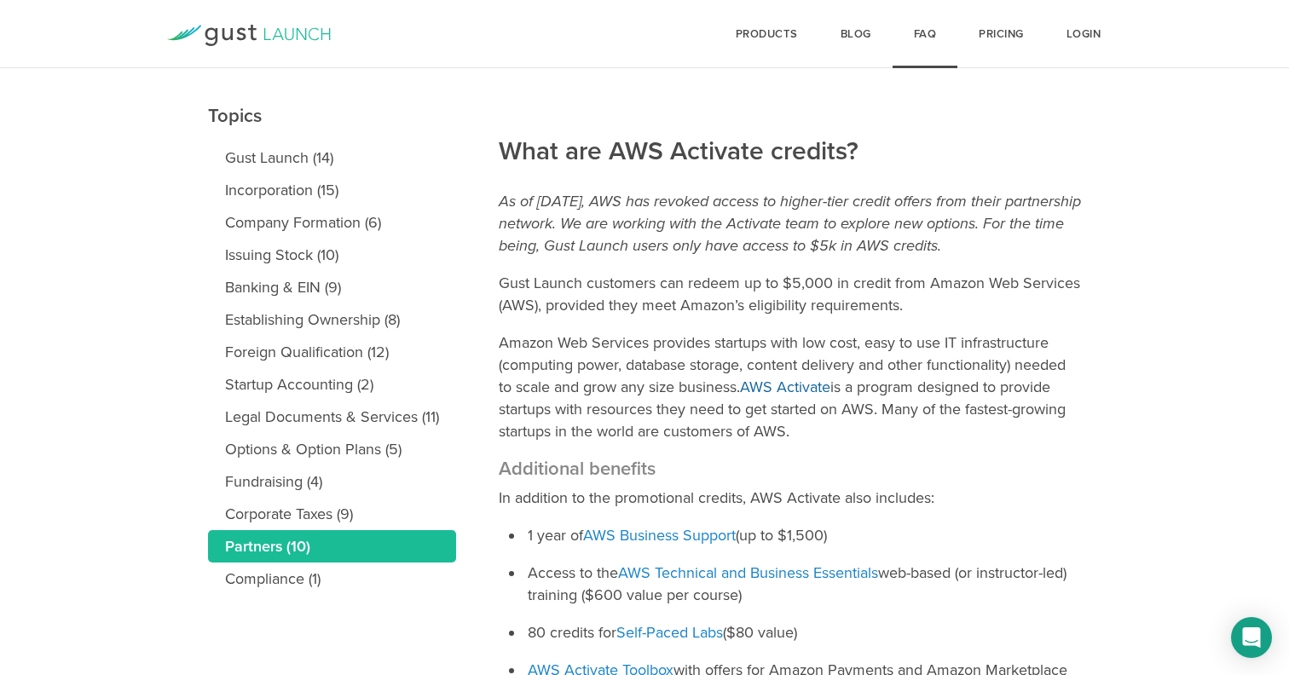
click at [787, 386] on link "AWS Activate" at bounding box center [785, 387] width 90 height 19
